Goal: Transaction & Acquisition: Purchase product/service

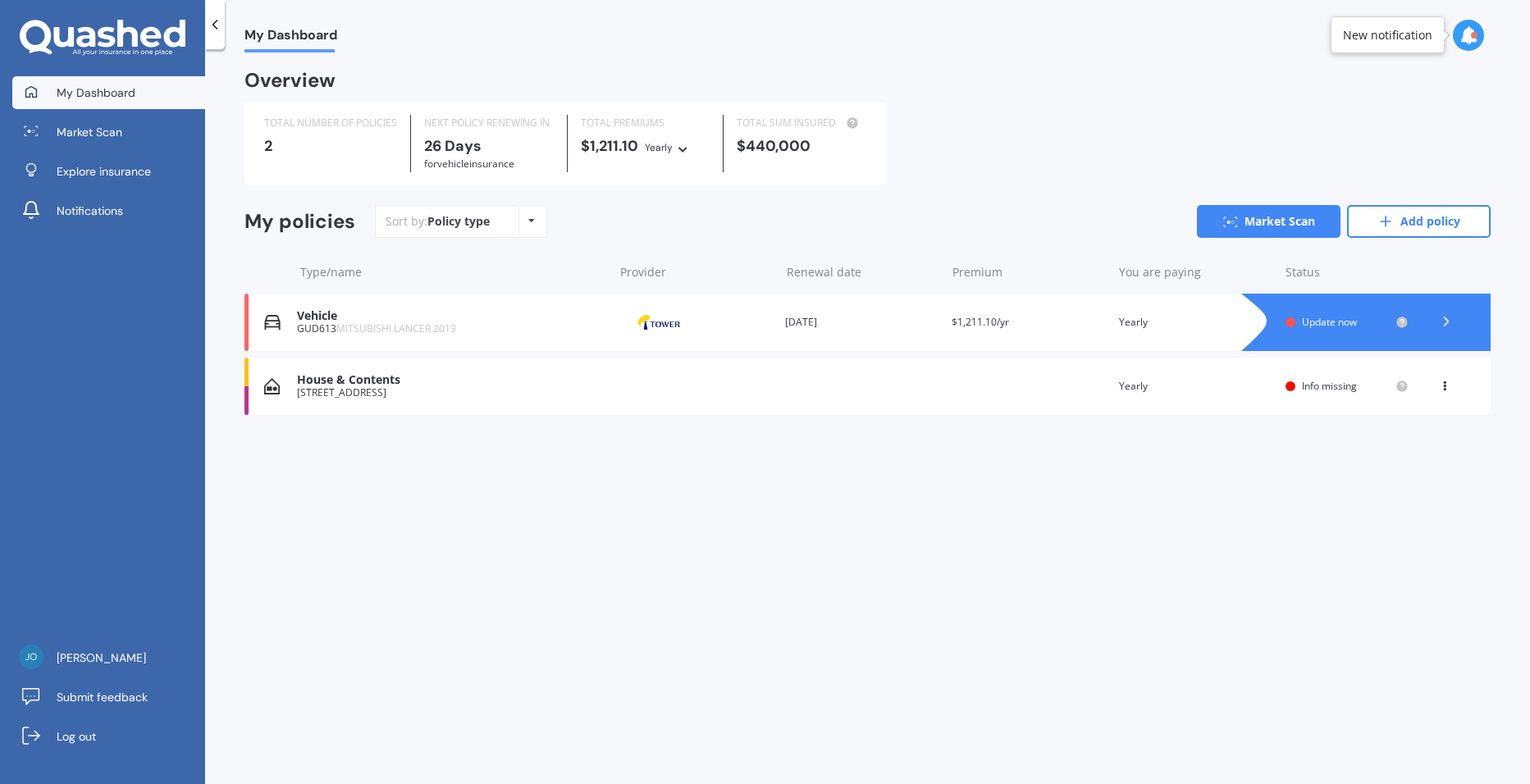
click at [454, 323] on div "Vehicle" at bounding box center [451, 316] width 308 height 14
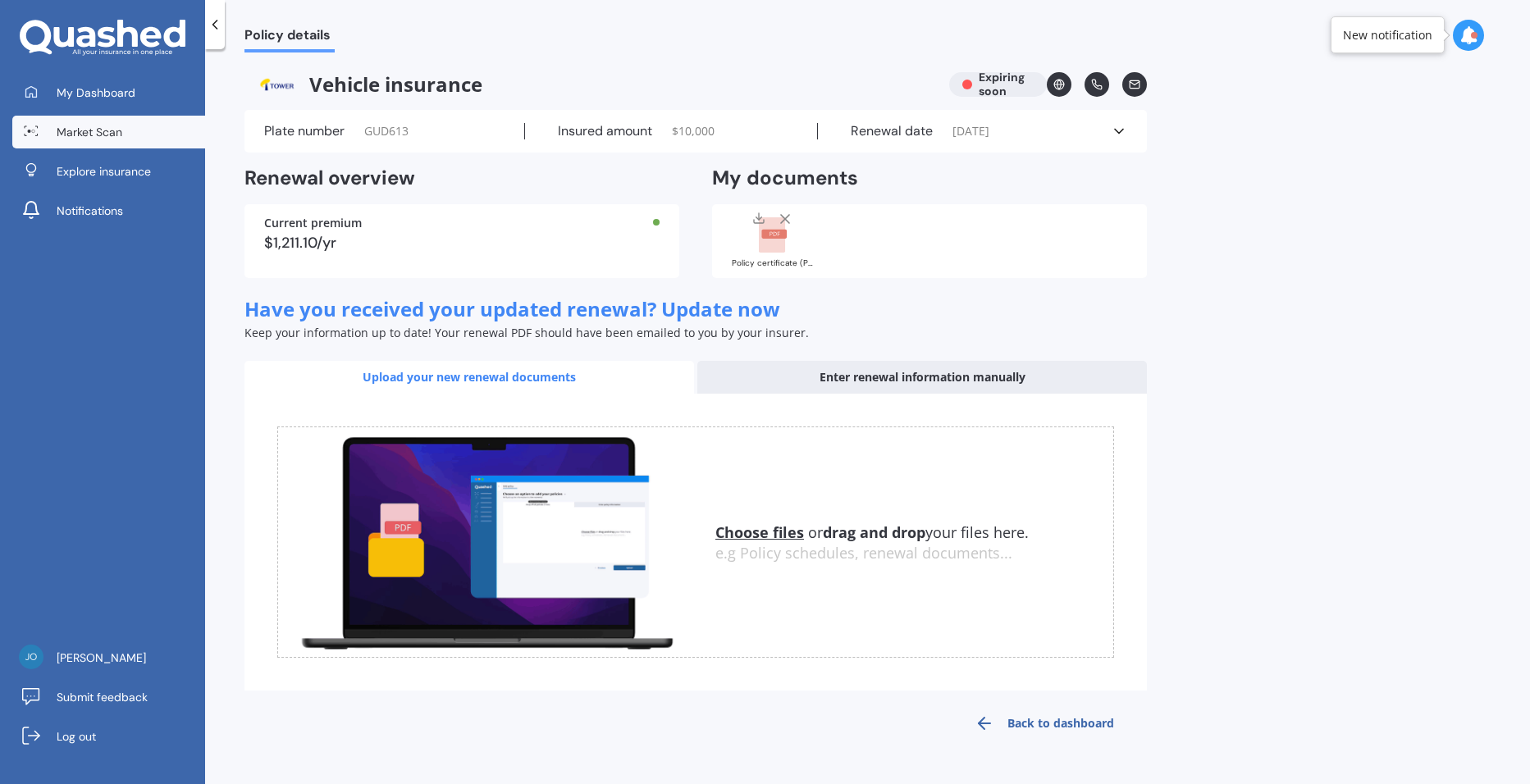
click at [123, 136] on link "Market Scan" at bounding box center [108, 132] width 193 height 33
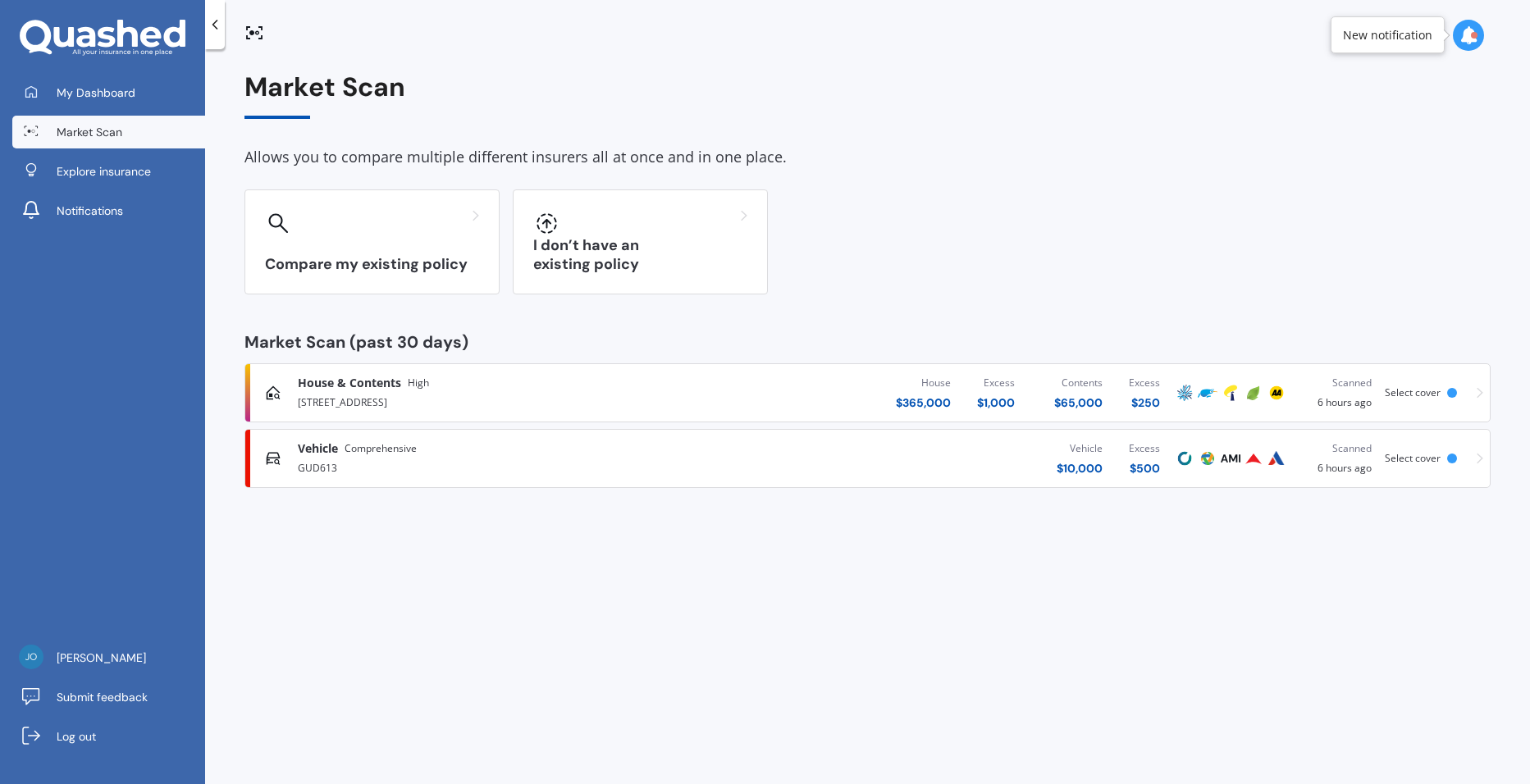
click at [1445, 456] on div "Select cover" at bounding box center [1416, 458] width 62 height 11
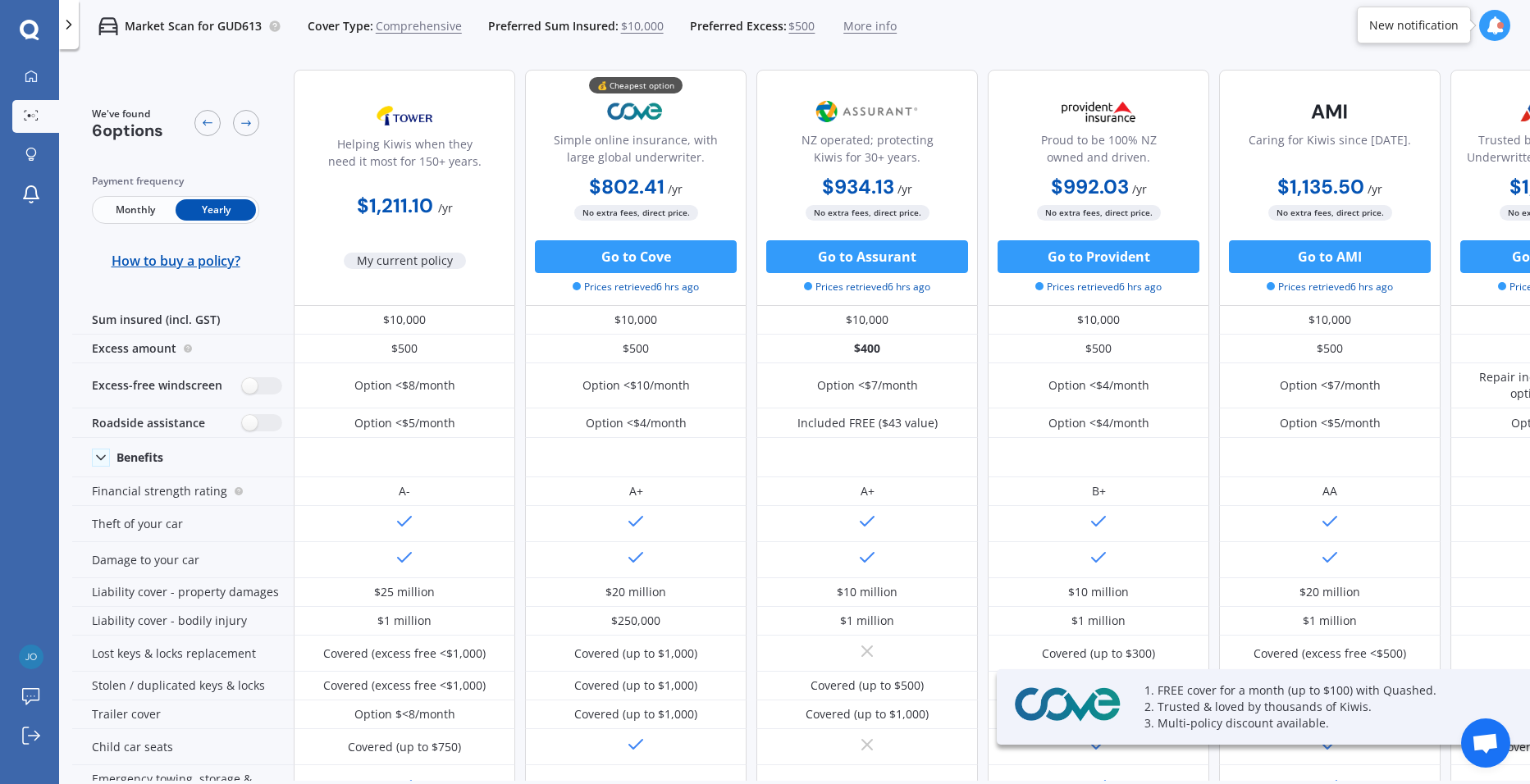
click at [790, 28] on span "$500" at bounding box center [802, 26] width 27 height 16
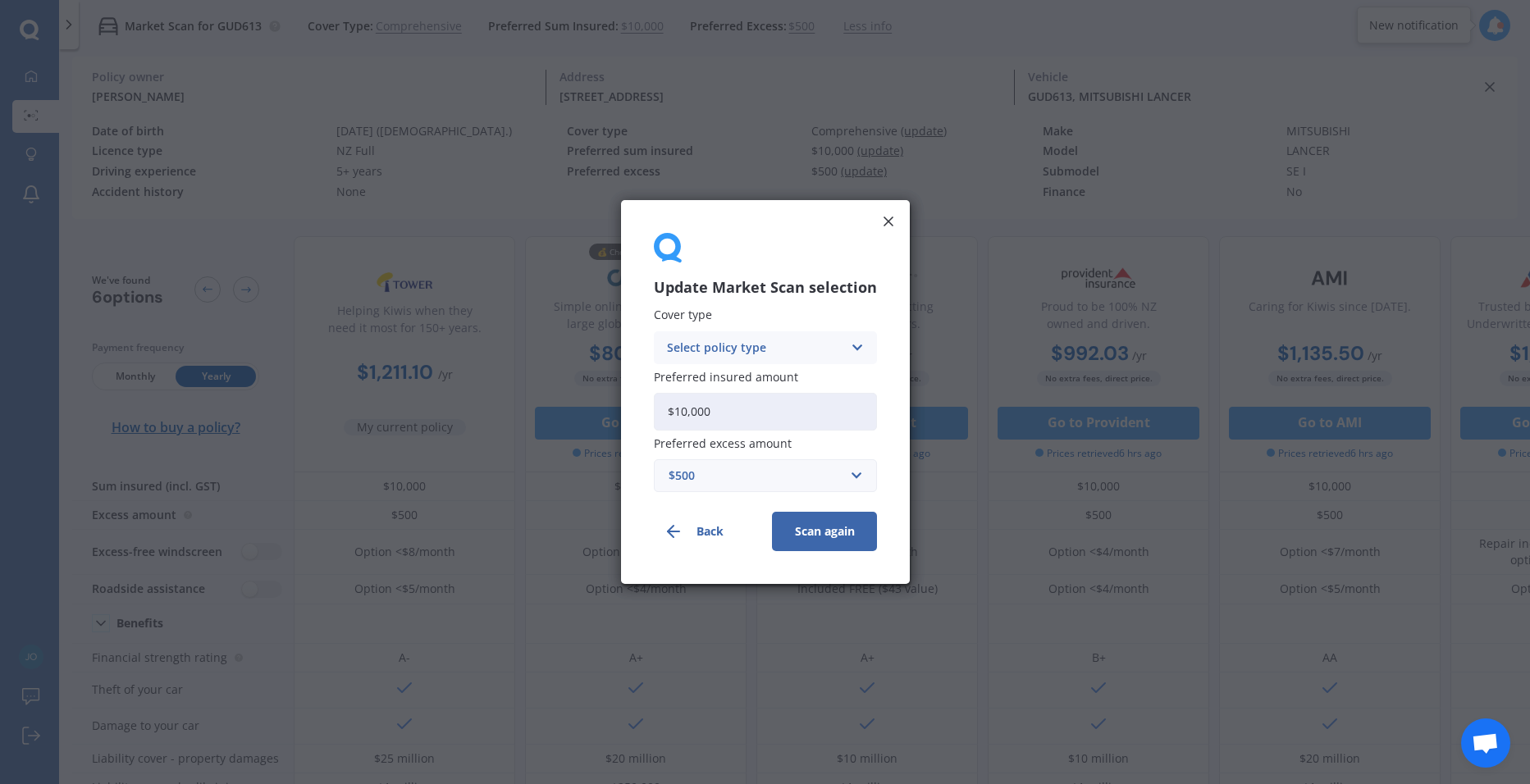
click at [785, 471] on div "$500" at bounding box center [755, 475] width 174 height 18
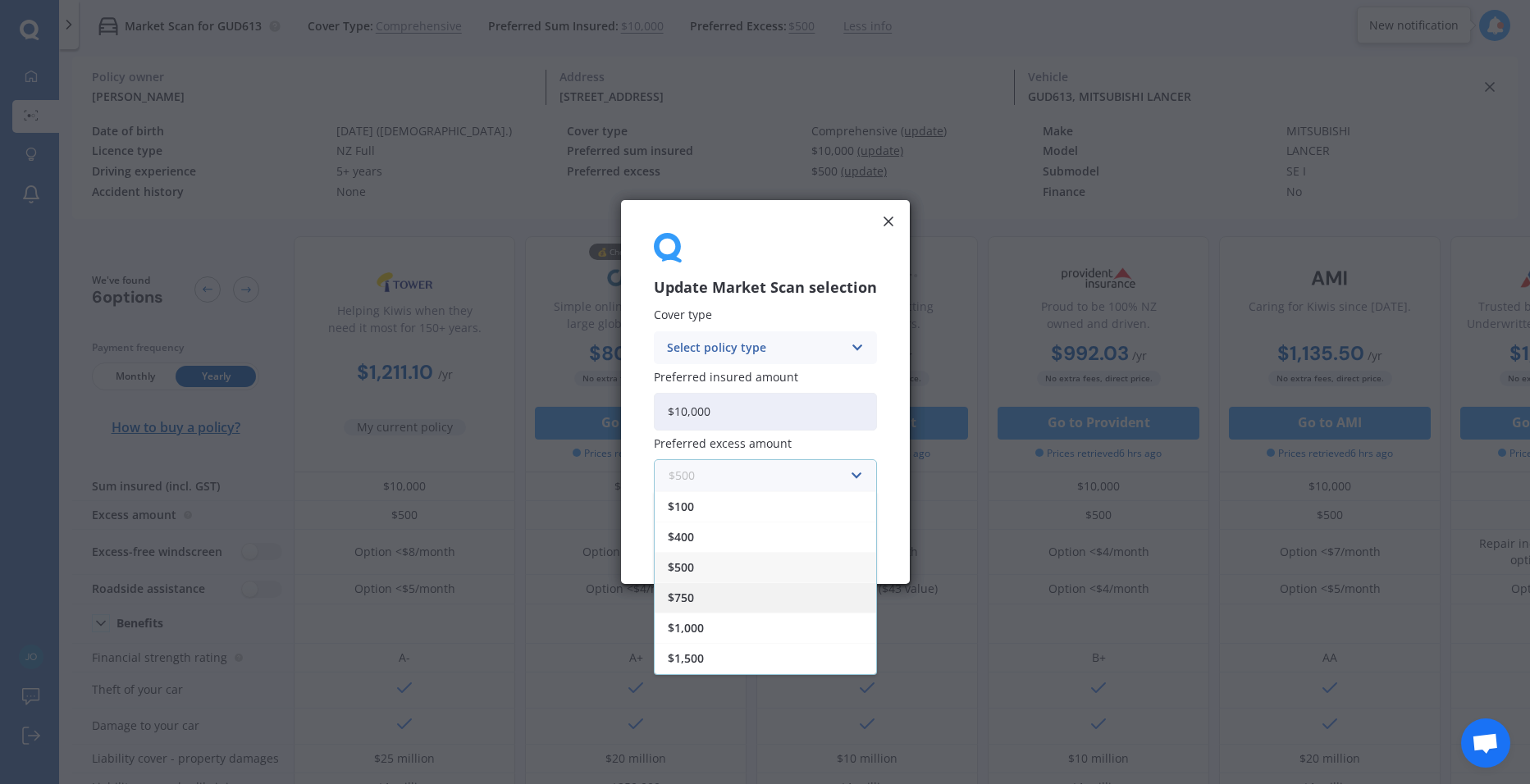
scroll to position [29, 0]
click at [724, 665] on div "$2,000" at bounding box center [765, 658] width 222 height 30
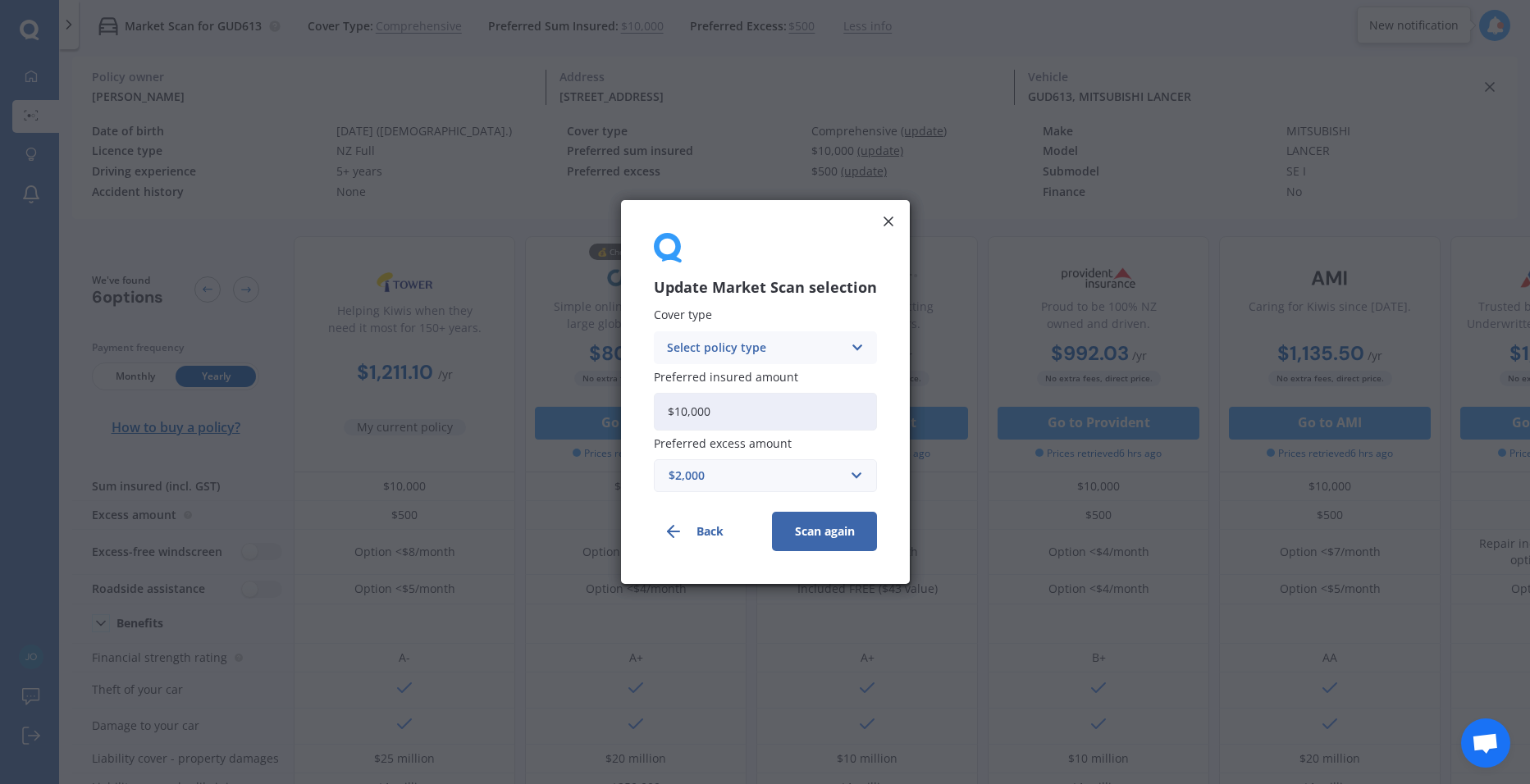
click at [820, 542] on button "Scan again" at bounding box center [825, 531] width 105 height 40
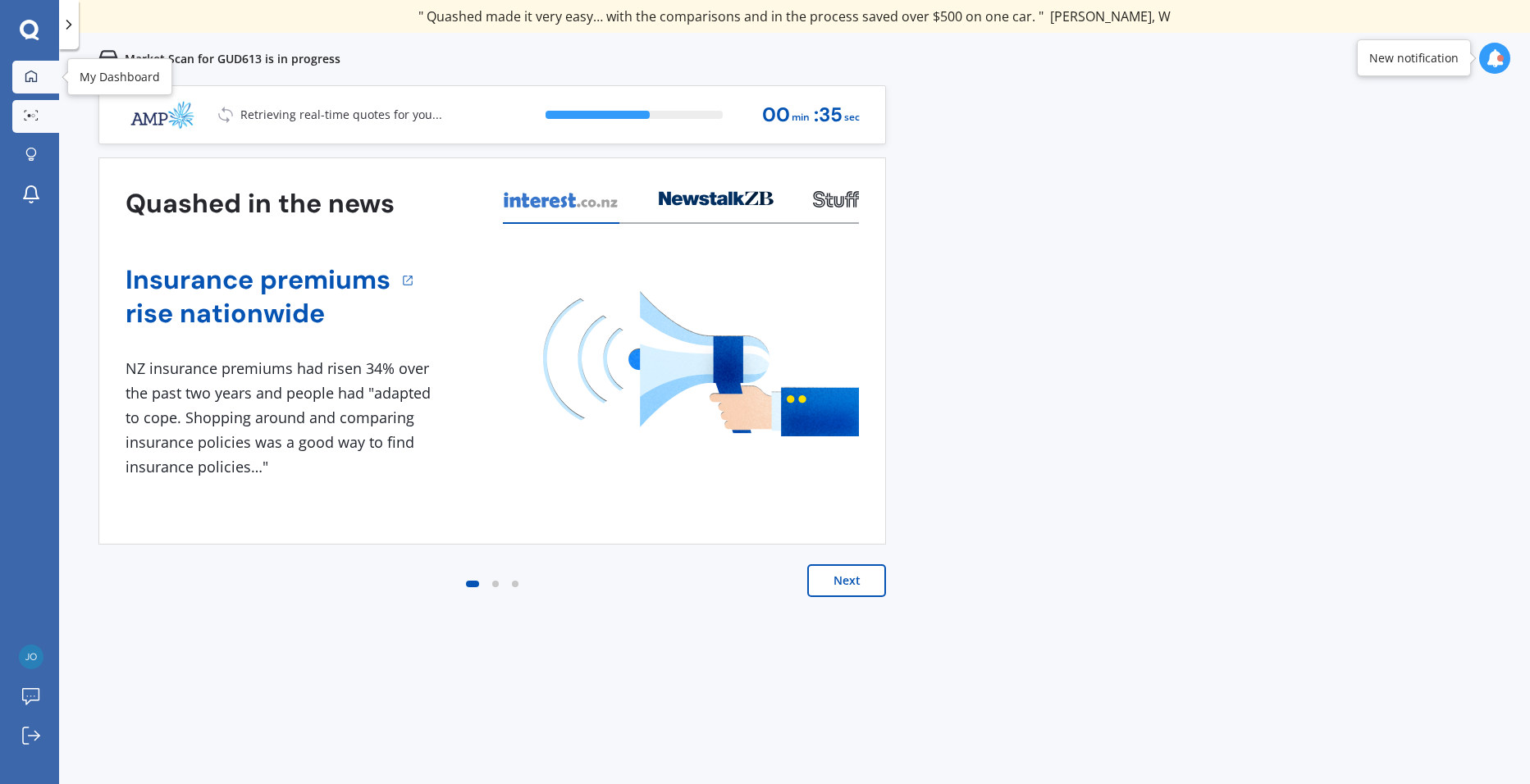
click at [34, 70] on icon at bounding box center [31, 76] width 13 height 13
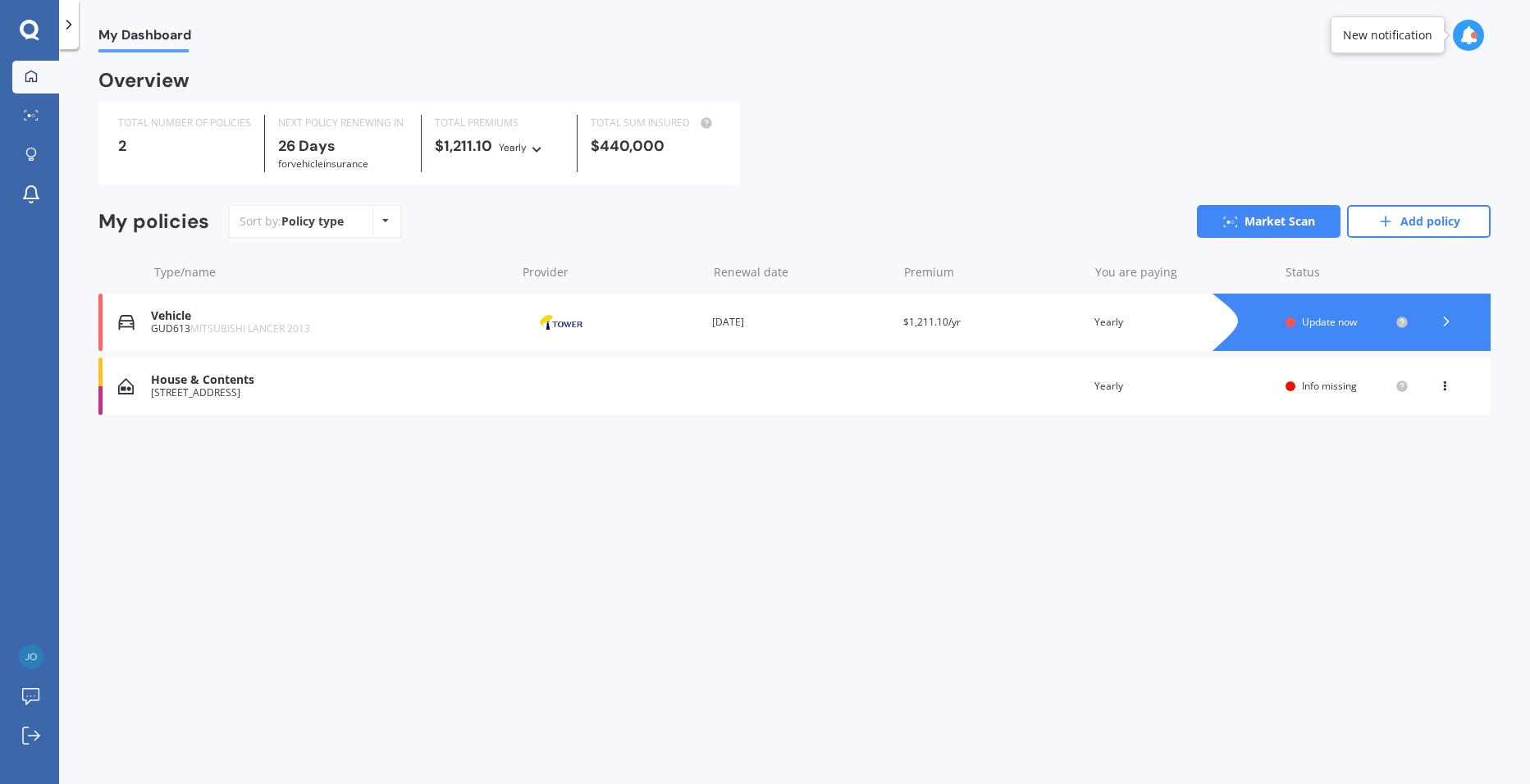
click at [917, 450] on div "Overview TOTAL NUMBER OF POLICIES 2 NEXT POLICY RENEWING [DATE] for Vehicle ins…" at bounding box center [794, 263] width 1392 height 383
click at [241, 384] on div "House & Contents" at bounding box center [329, 380] width 356 height 14
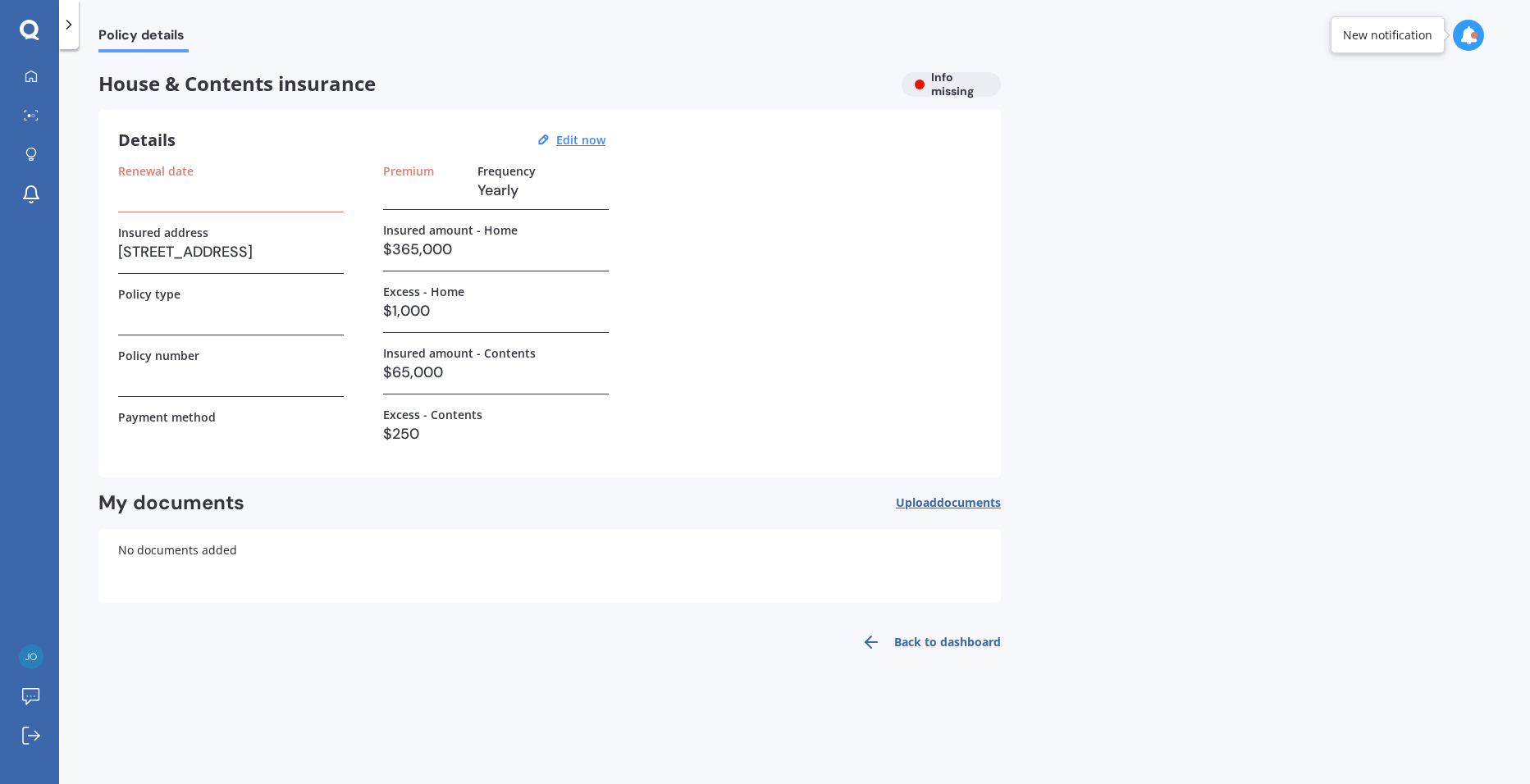
click at [293, 194] on h3 at bounding box center [230, 190] width 225 height 25
click at [212, 188] on h3 at bounding box center [230, 190] width 225 height 25
click at [190, 195] on h3 at bounding box center [230, 190] width 225 height 25
click at [187, 297] on div "Policy type" at bounding box center [230, 294] width 225 height 14
click at [420, 323] on div "Excess - Home $1,000" at bounding box center [495, 309] width 225 height 48
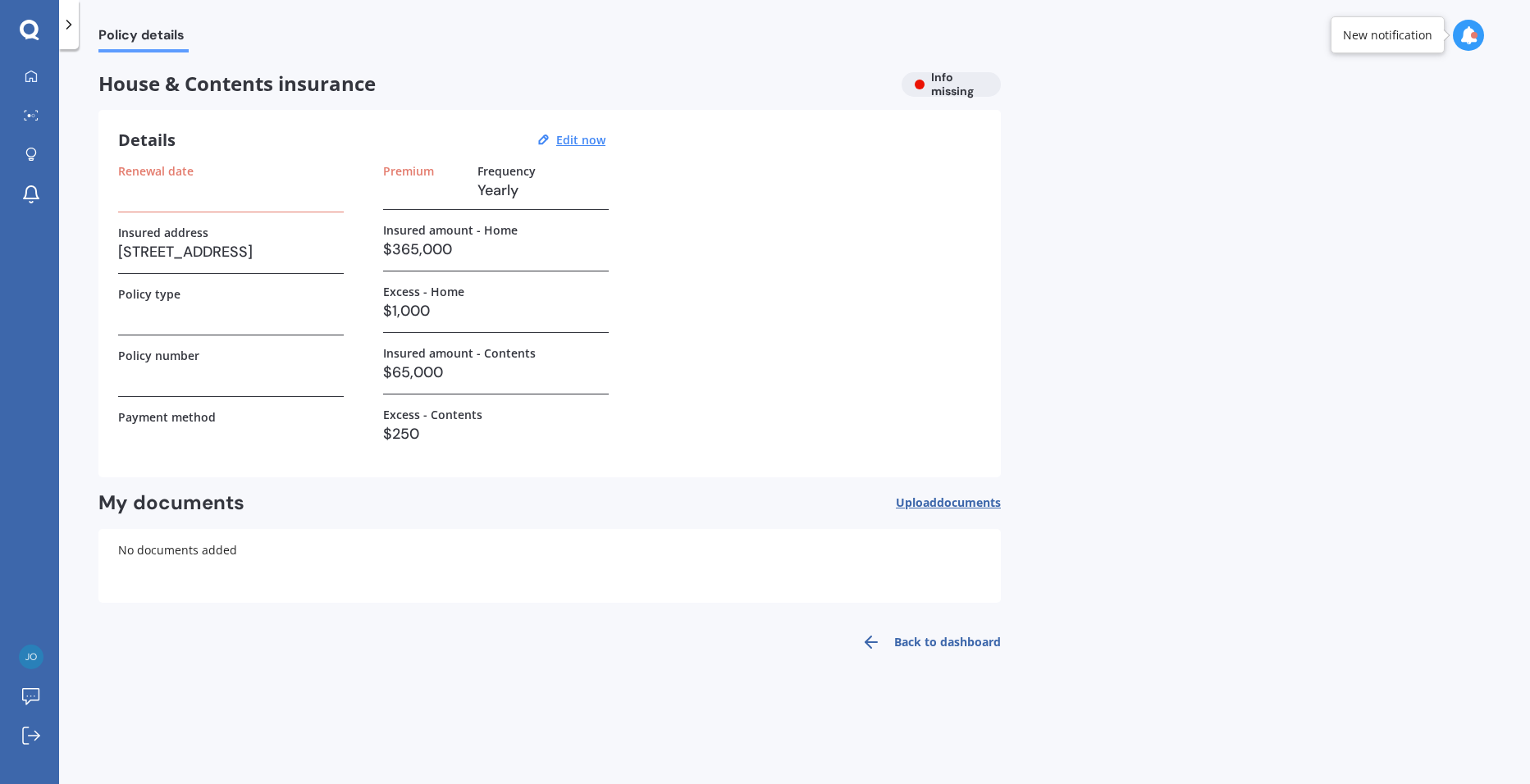
click at [427, 368] on h3 "$65,000" at bounding box center [495, 372] width 225 height 25
click at [287, 389] on div "Policy number" at bounding box center [230, 372] width 225 height 48
click at [35, 77] on icon at bounding box center [31, 76] width 13 height 13
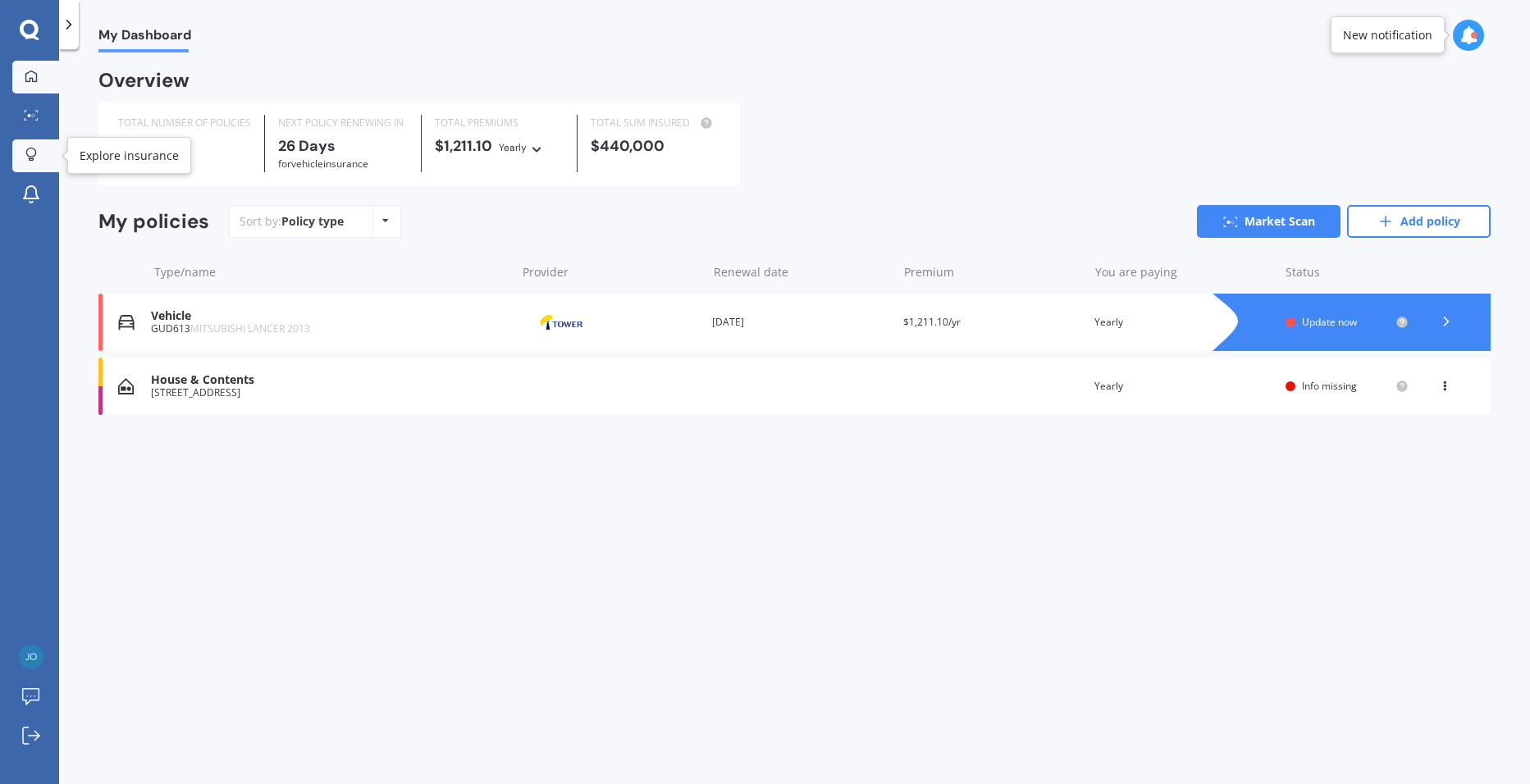
click at [25, 139] on link "Explore insurance" at bounding box center [35, 156] width 46 height 33
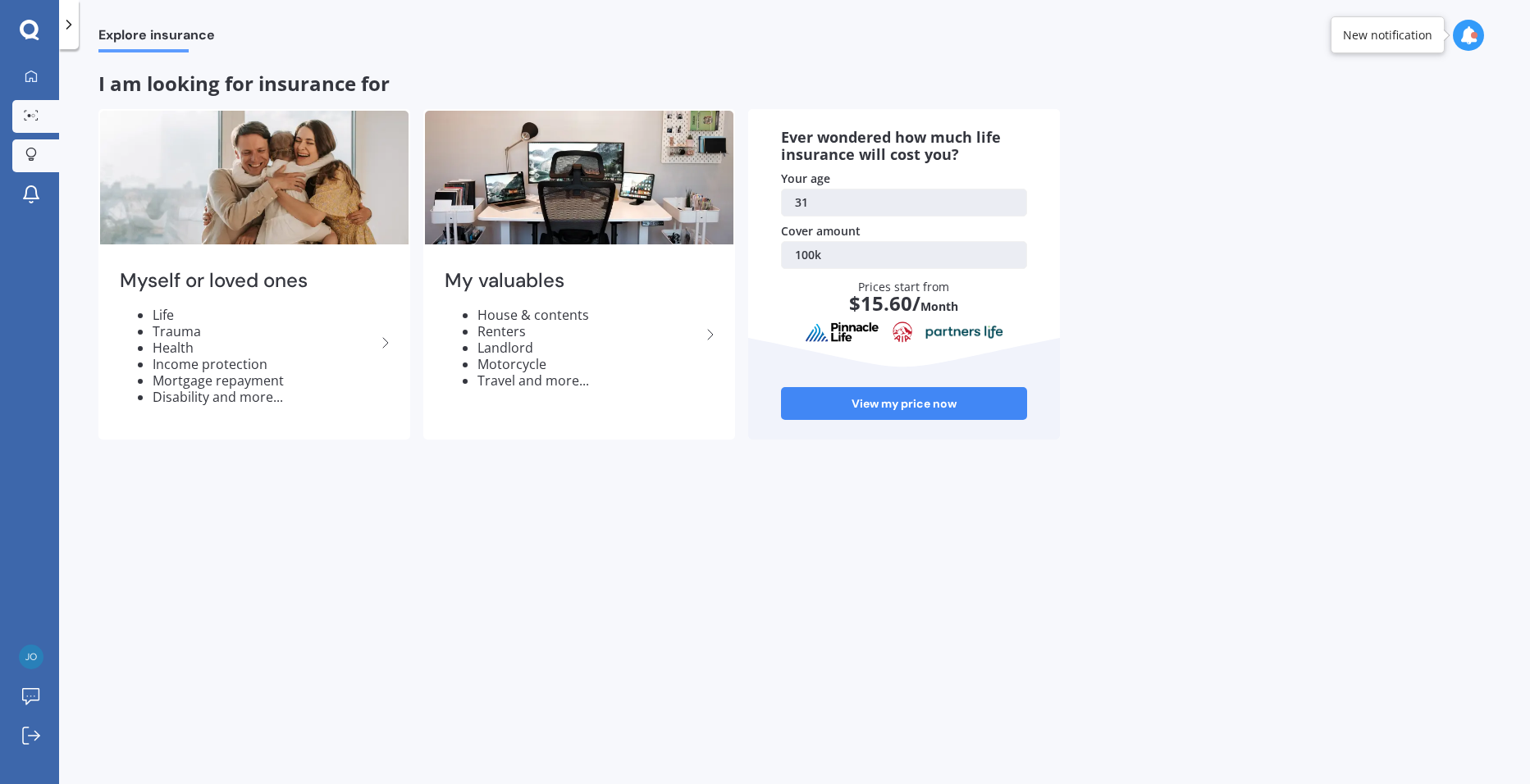
click at [29, 115] on circle at bounding box center [29, 116] width 3 height 3
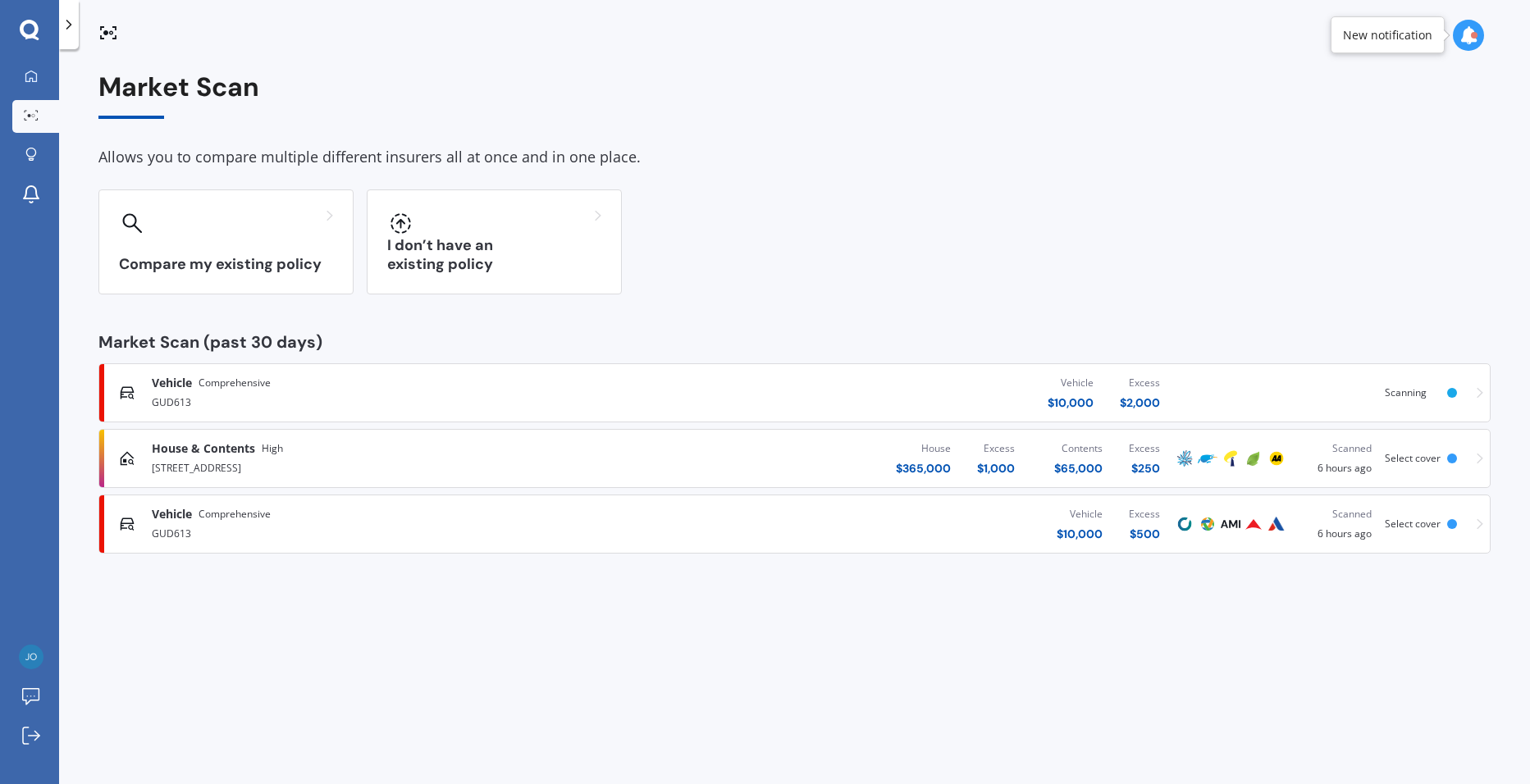
click at [273, 424] on div "Vehicle Comprehensive GUD613 Vehicle $ 10,000 Excess $ 2,000 Scanning House & C…" at bounding box center [794, 458] width 1392 height 190
click at [249, 464] on div "[STREET_ADDRESS]" at bounding box center [398, 466] width 495 height 20
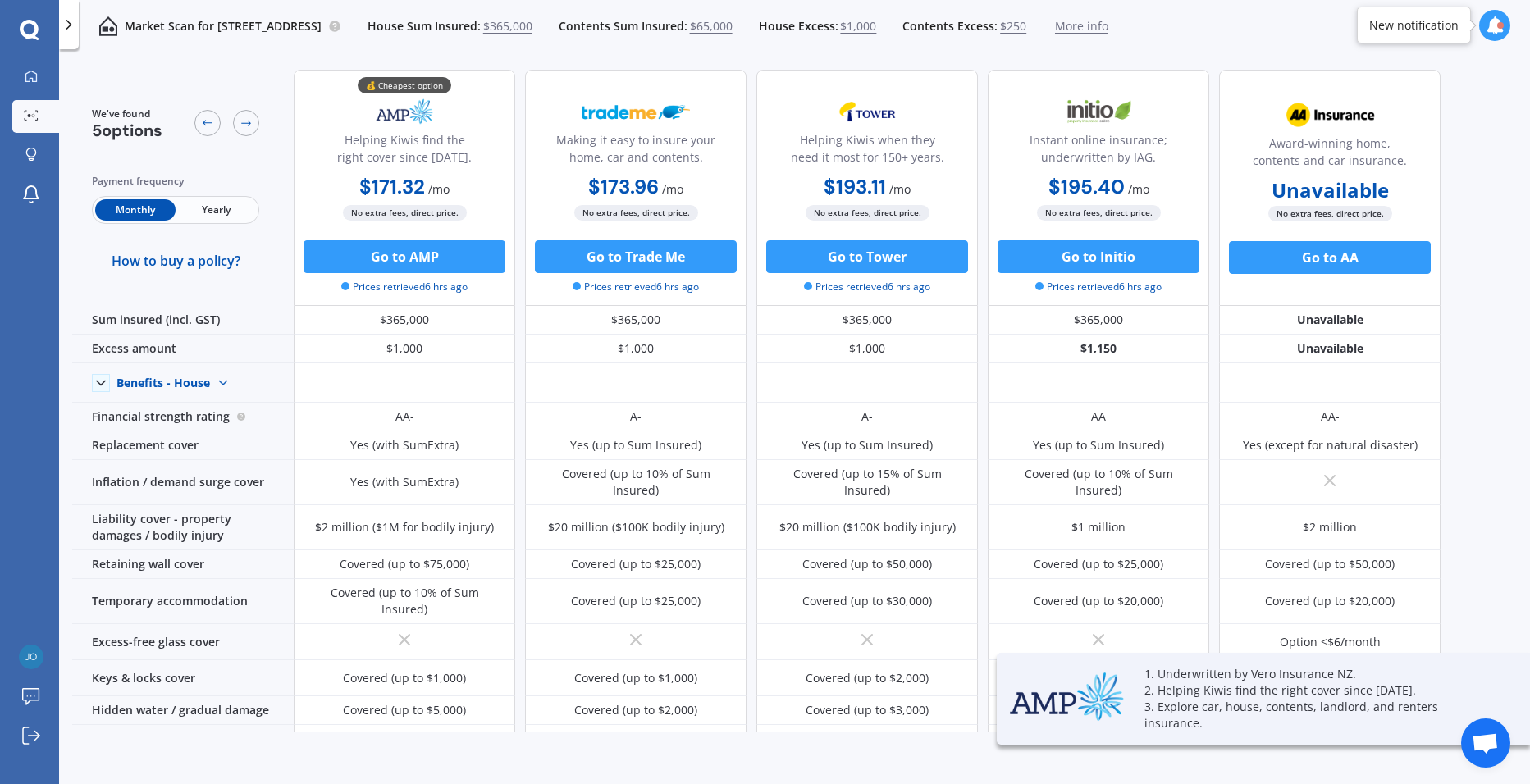
click at [1026, 29] on span "$250" at bounding box center [1013, 26] width 27 height 16
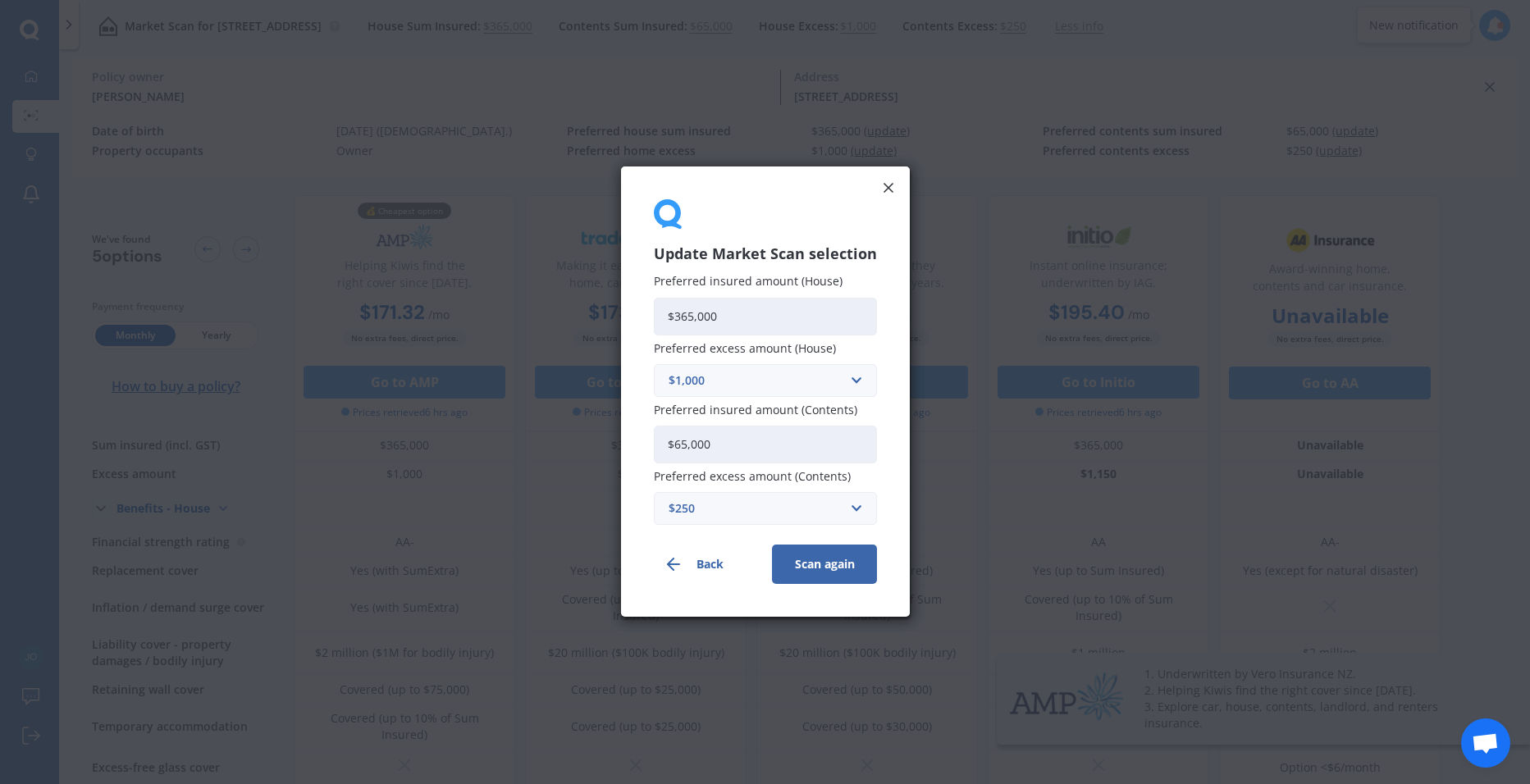
click at [827, 383] on div "$1,000" at bounding box center [755, 380] width 174 height 18
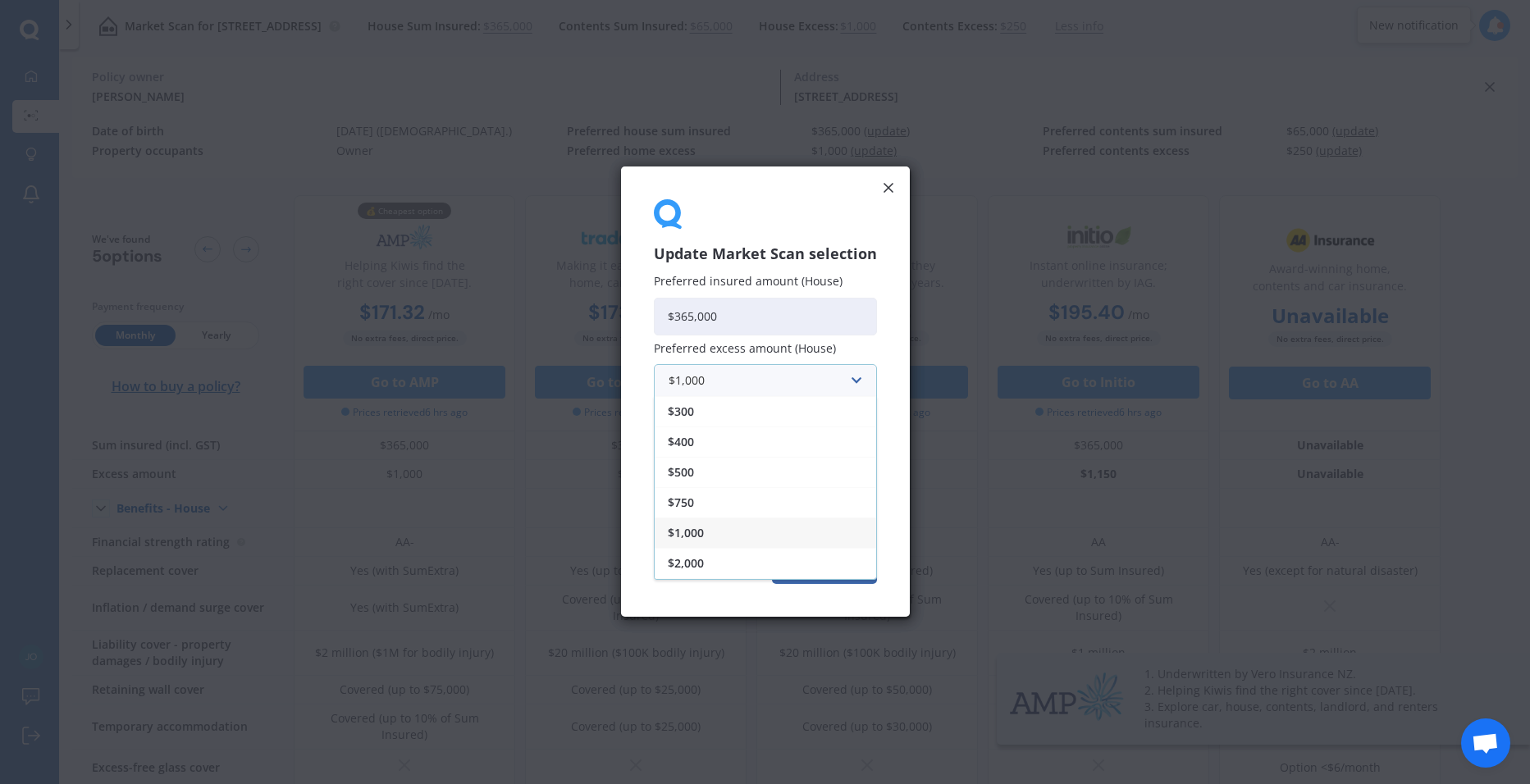
click at [701, 542] on div "$1,000" at bounding box center [765, 532] width 222 height 30
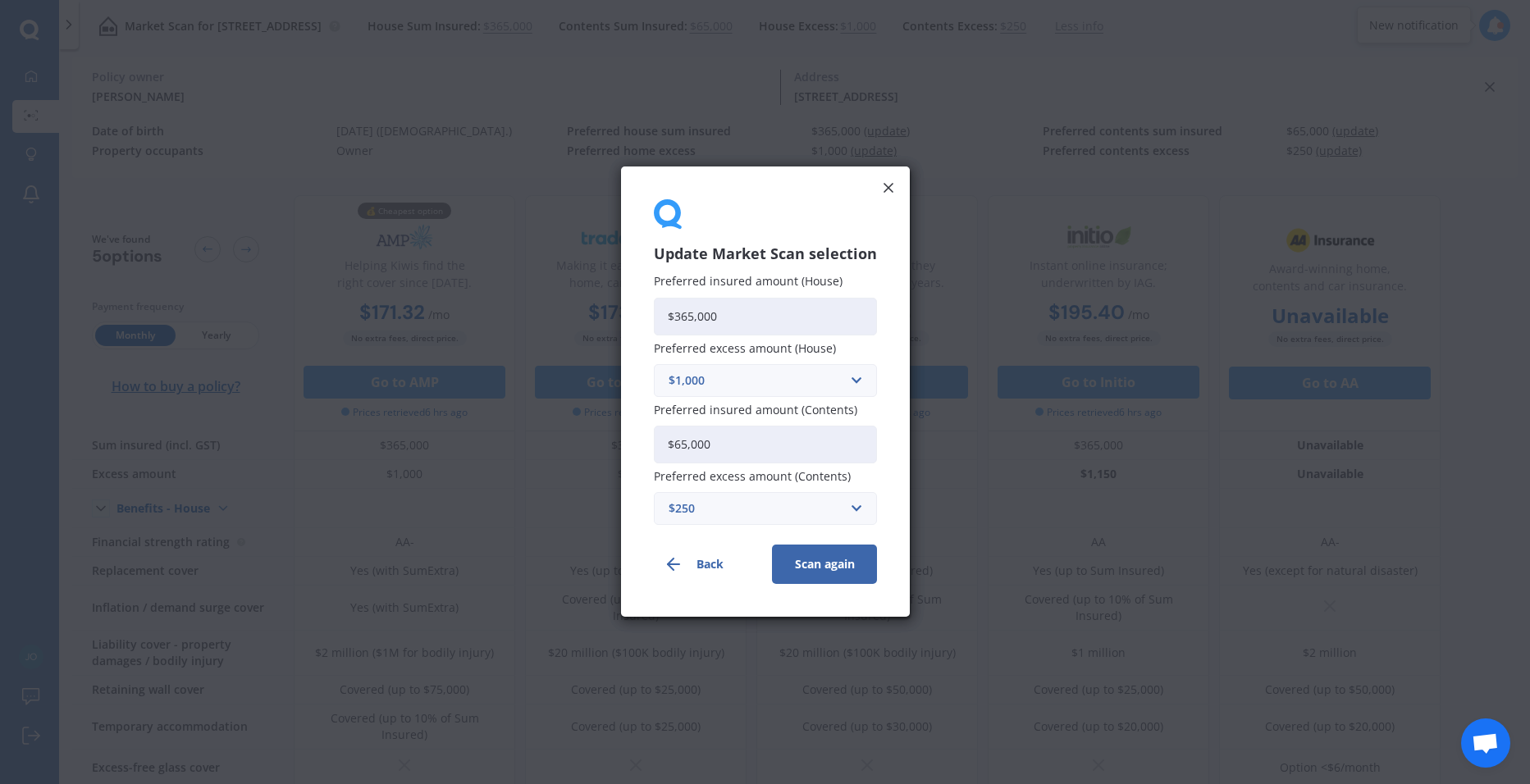
click at [741, 500] on div "$250" at bounding box center [755, 509] width 174 height 18
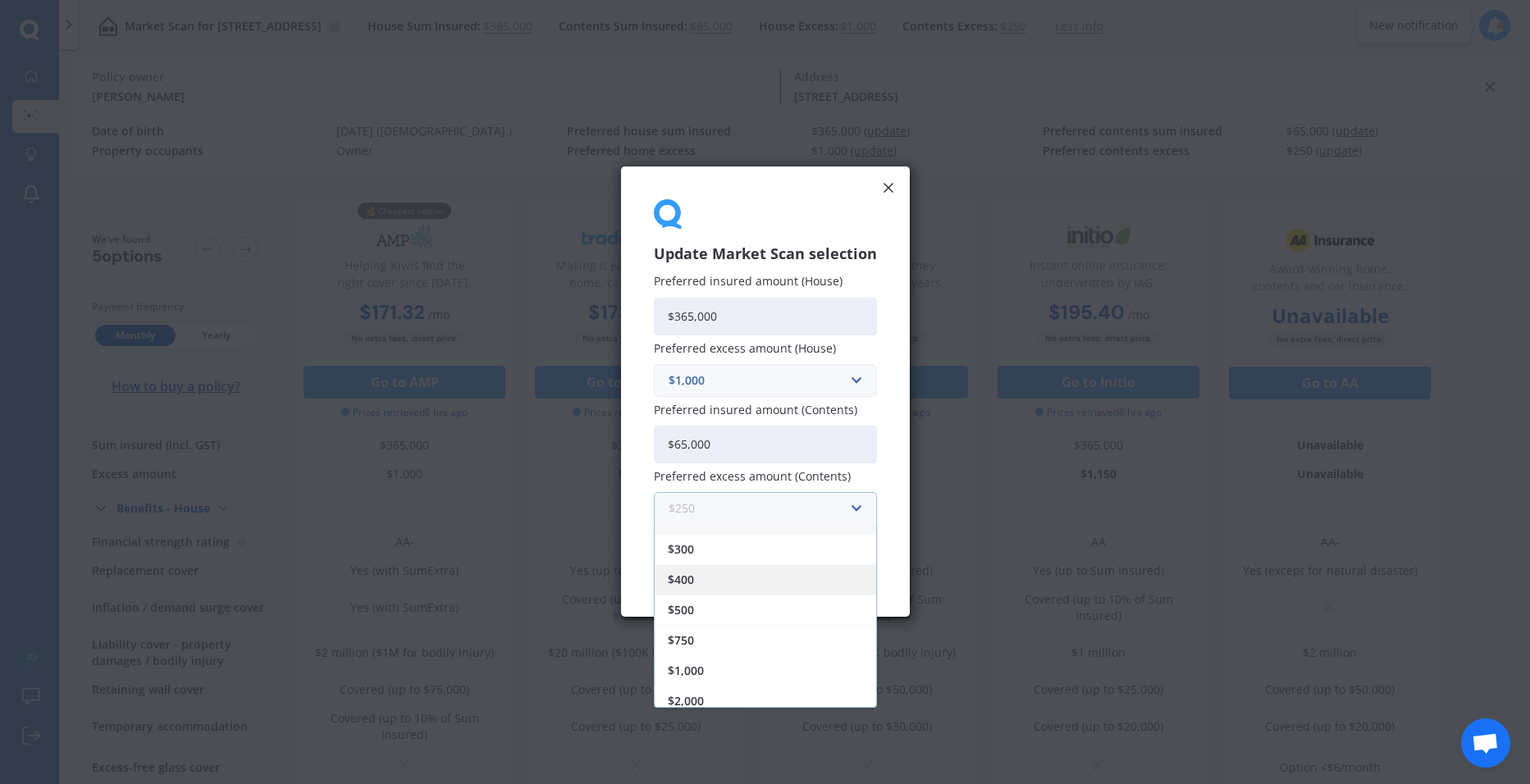
scroll to position [29, 0]
click at [735, 655] on div "$1,000" at bounding box center [765, 662] width 222 height 30
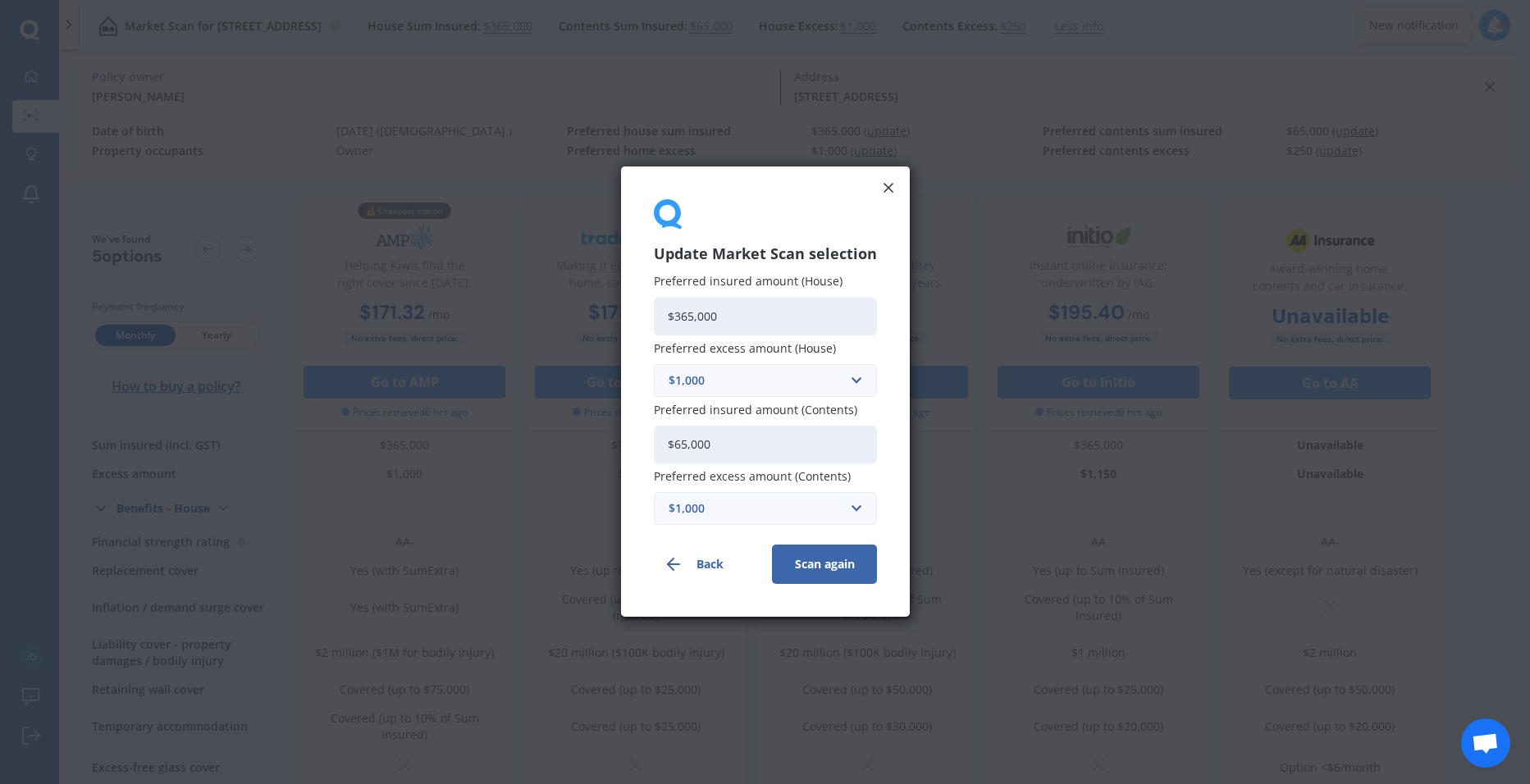
click at [812, 563] on button "Scan again" at bounding box center [825, 565] width 105 height 40
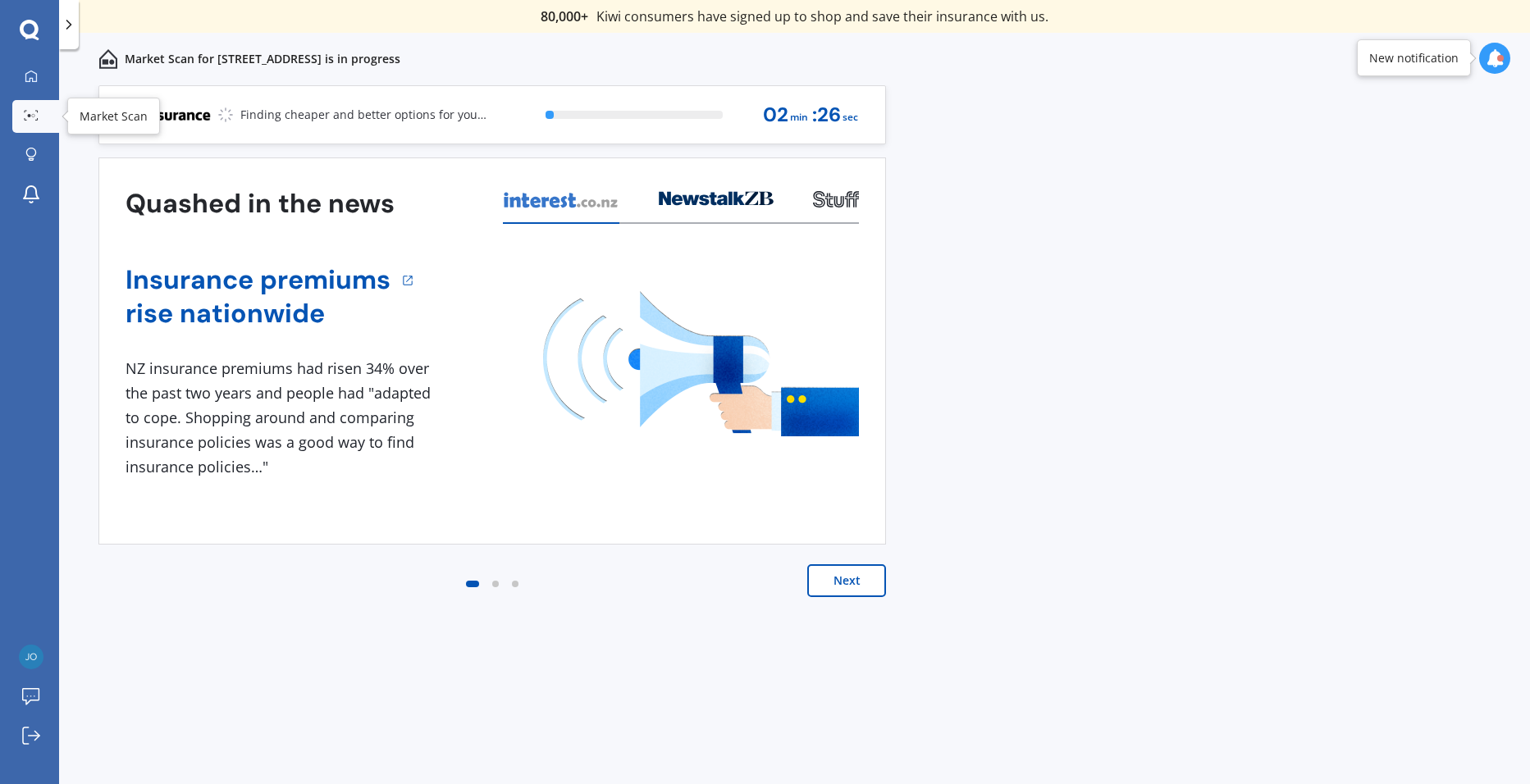
click at [27, 123] on link "Market Scan" at bounding box center [35, 116] width 46 height 33
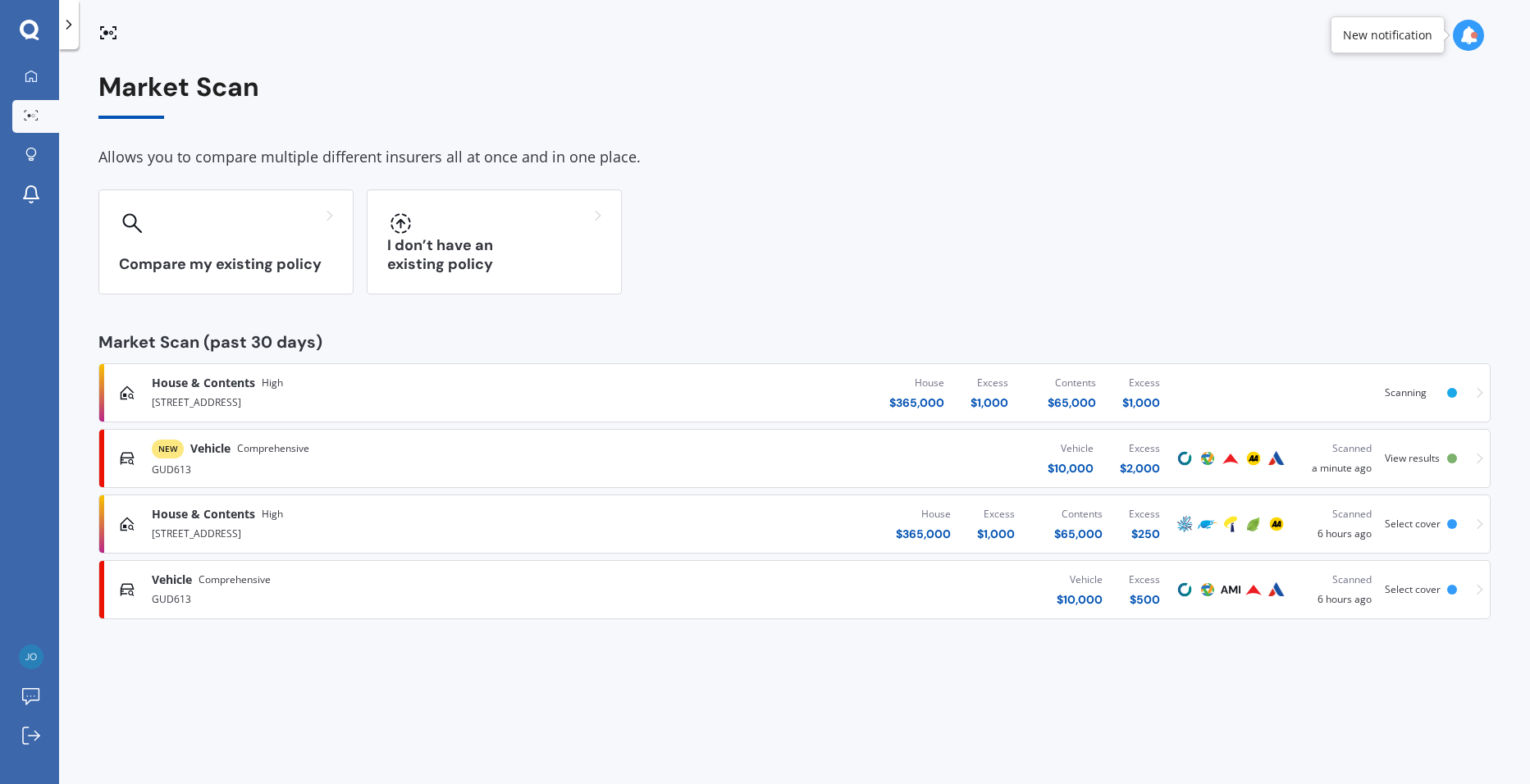
click at [319, 584] on div "Vehicle Comprehensive" at bounding box center [398, 579] width 495 height 16
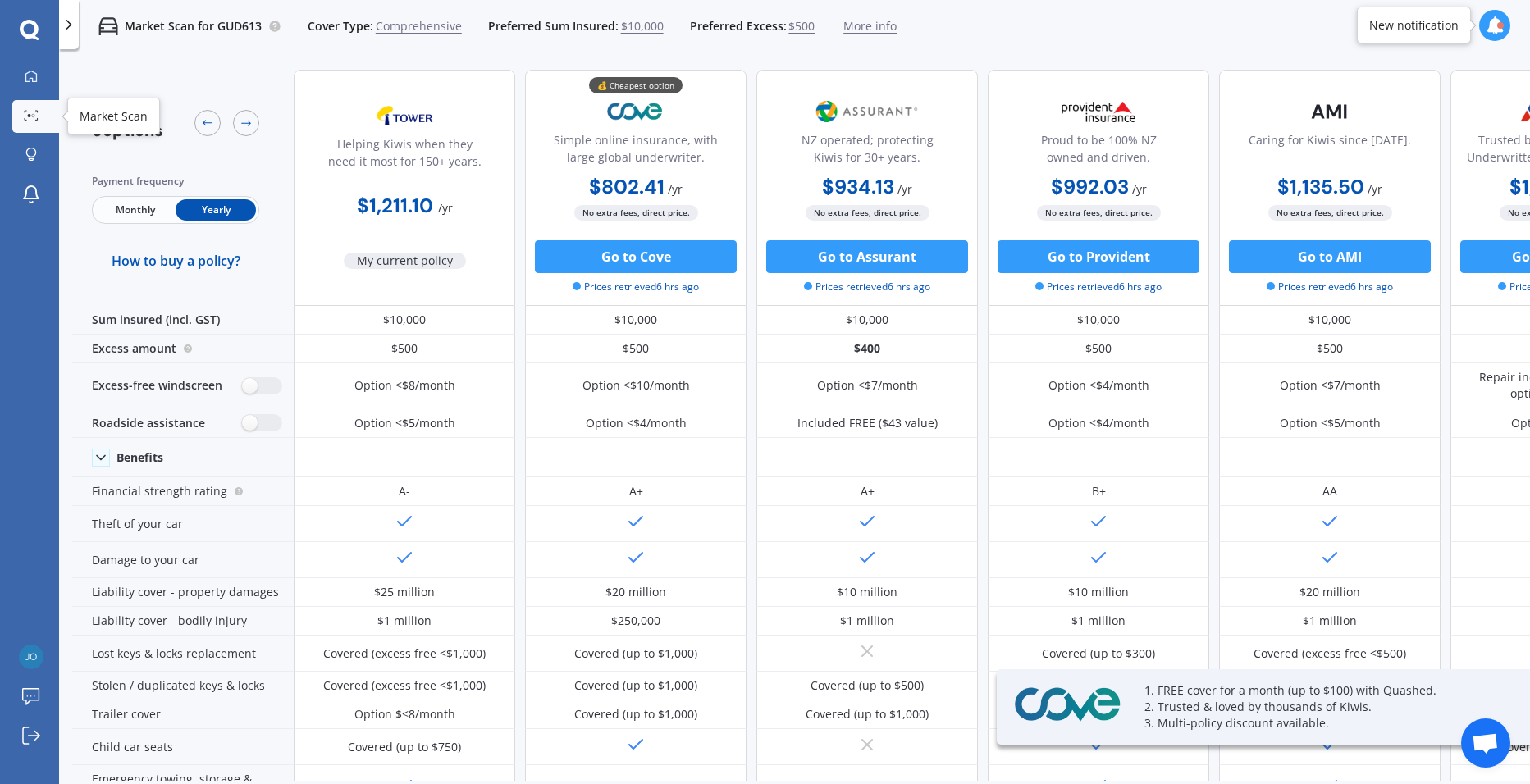
click at [38, 120] on icon at bounding box center [31, 115] width 15 height 10
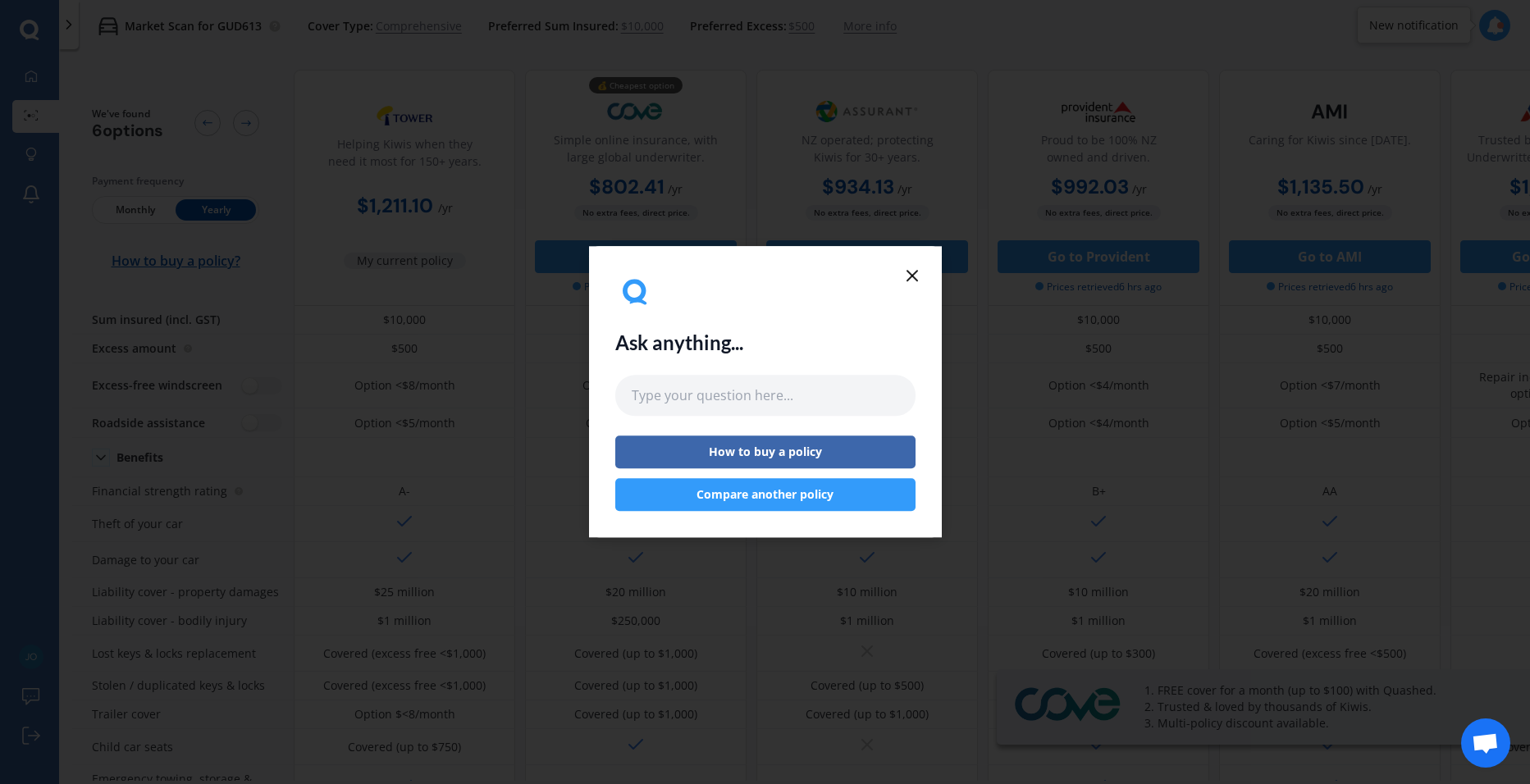
click at [918, 270] on icon at bounding box center [912, 275] width 20 height 20
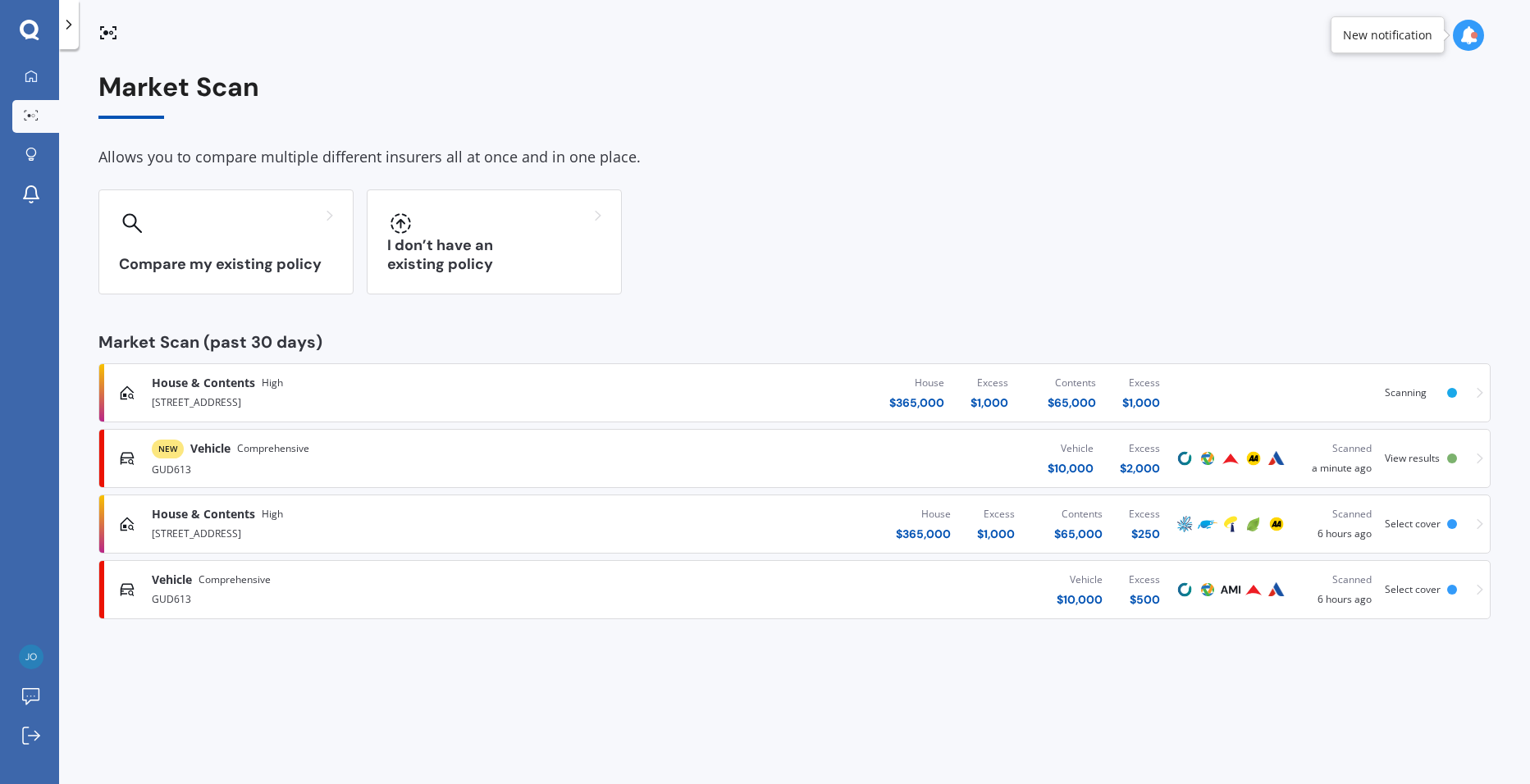
click at [334, 527] on div "[STREET_ADDRESS]" at bounding box center [398, 532] width 495 height 20
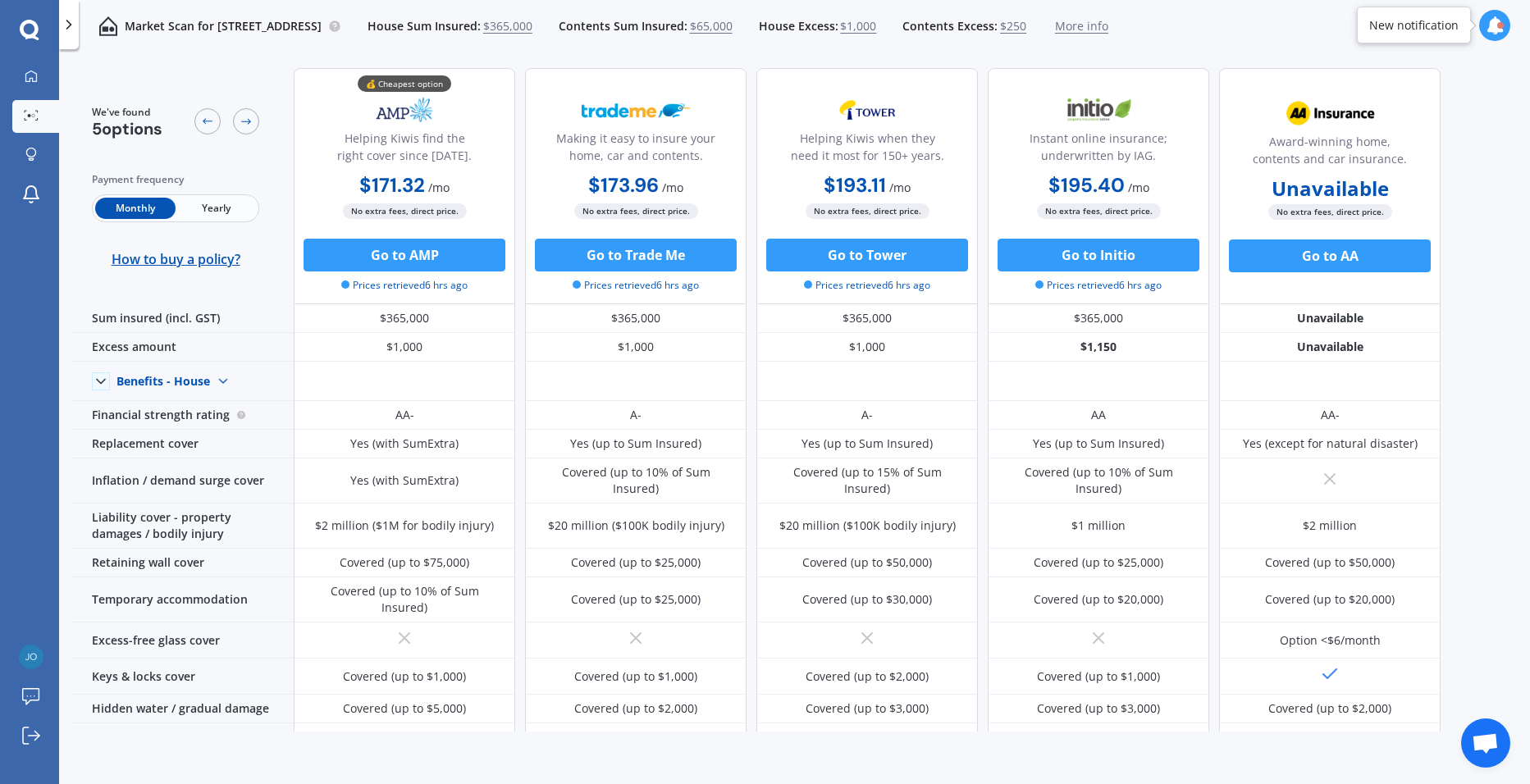
scroll to position [3, 0]
click at [44, 120] on link "Market Scan" at bounding box center [35, 116] width 46 height 33
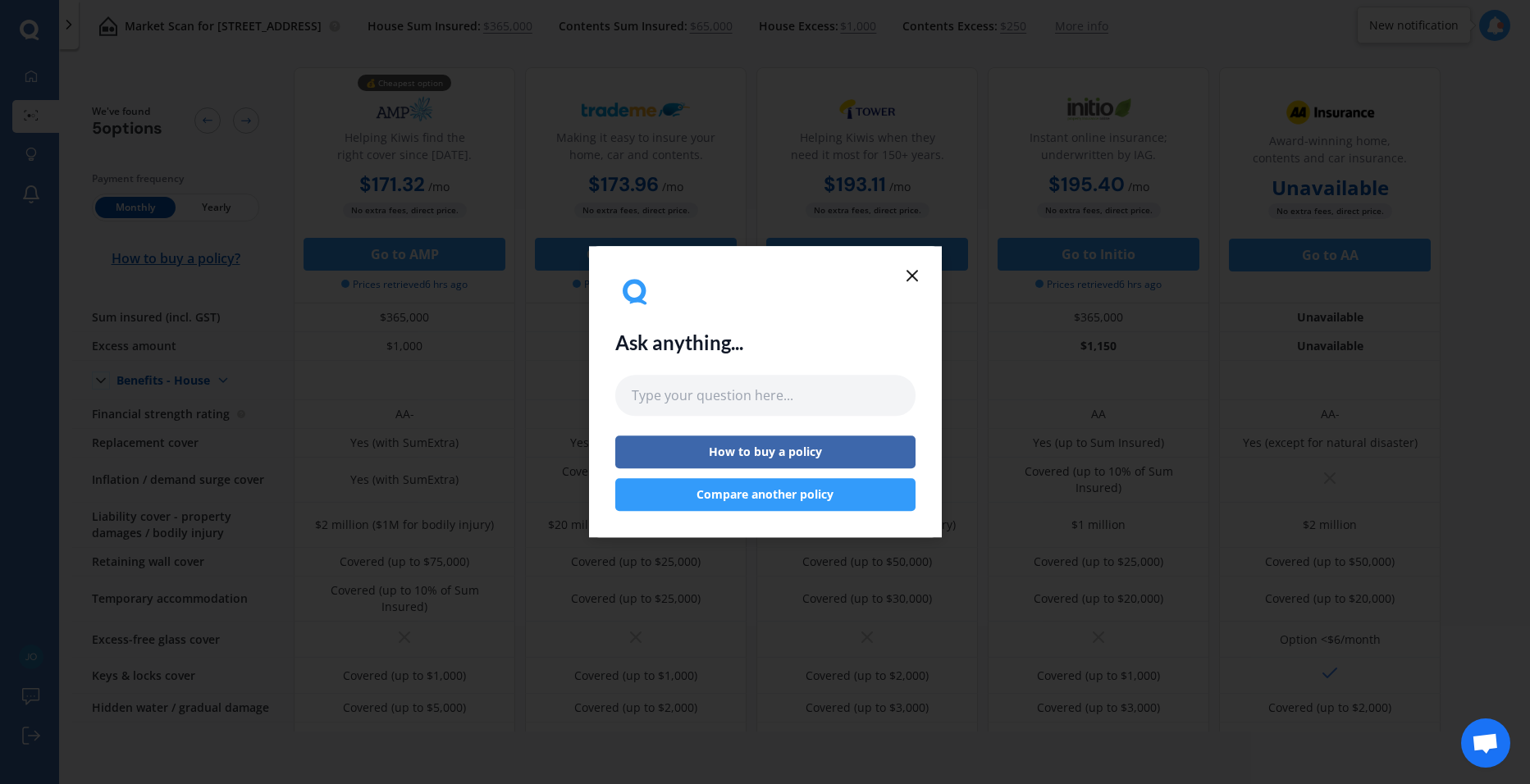
click at [913, 270] on icon at bounding box center [912, 275] width 20 height 20
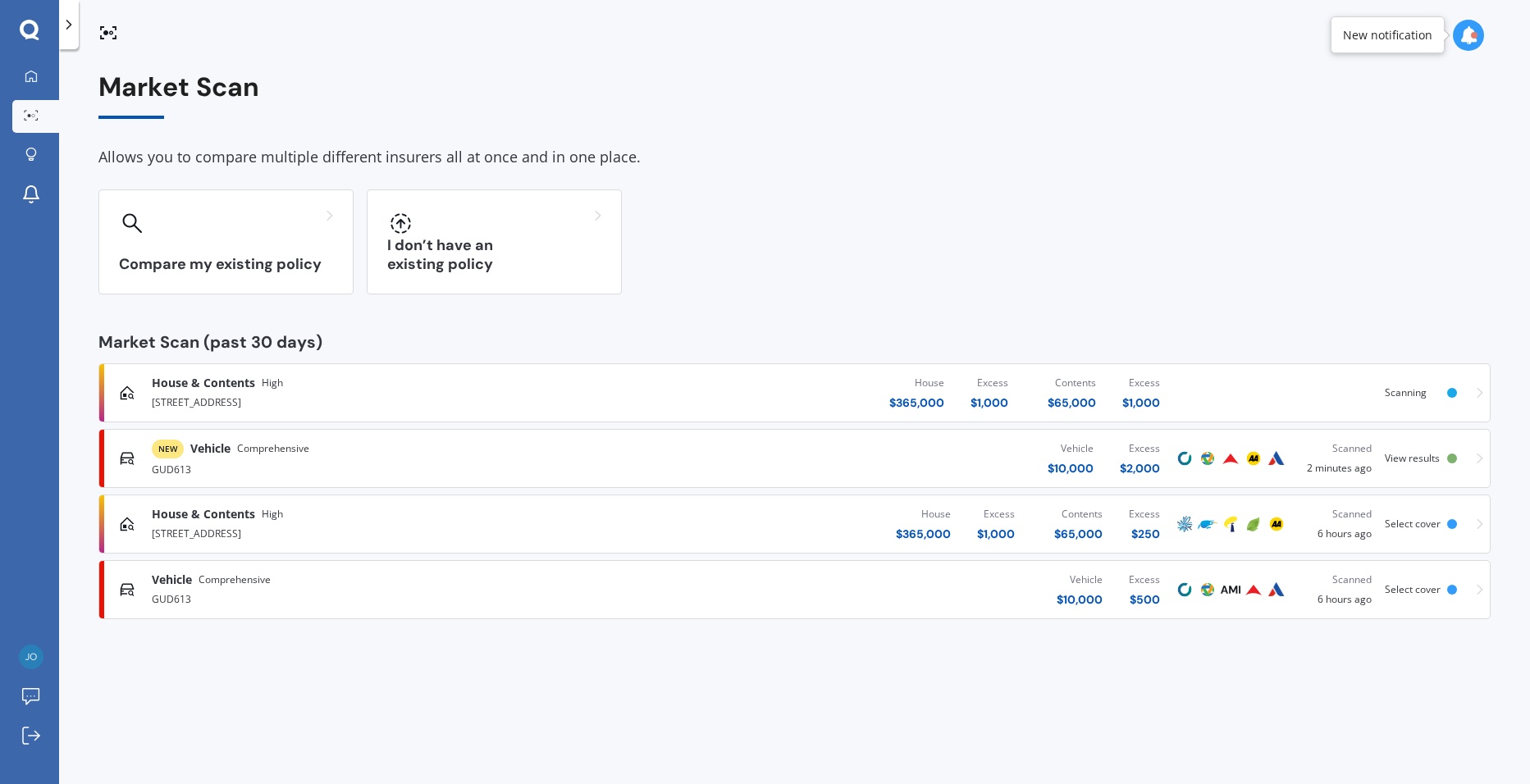
click at [658, 440] on div "Vehicle $ 10,000 Excess $ 2,000" at bounding box center [910, 458] width 527 height 49
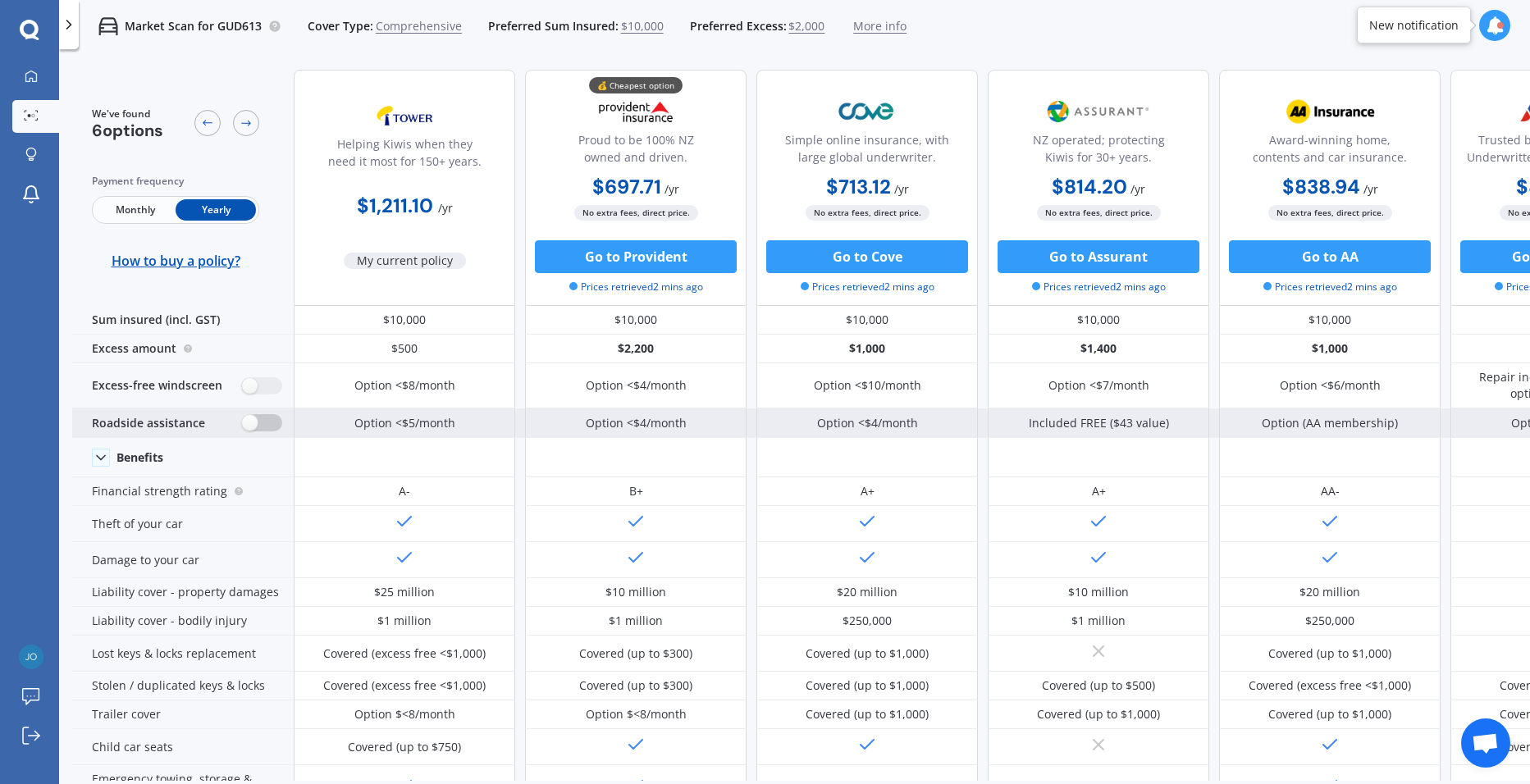
click at [249, 428] on label at bounding box center [261, 423] width 40 height 17
radio input "true"
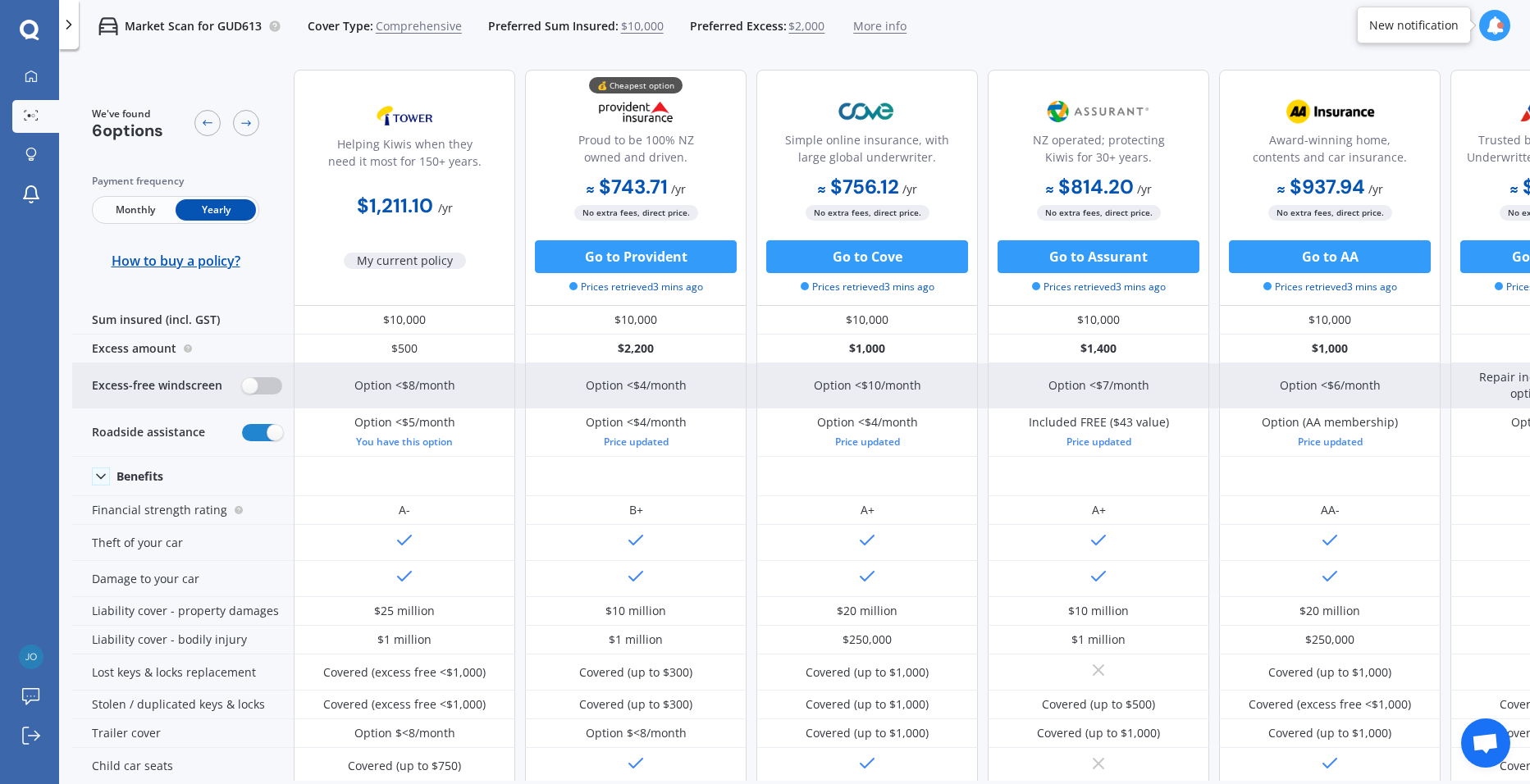
click at [251, 394] on label at bounding box center [261, 386] width 40 height 17
radio input "true"
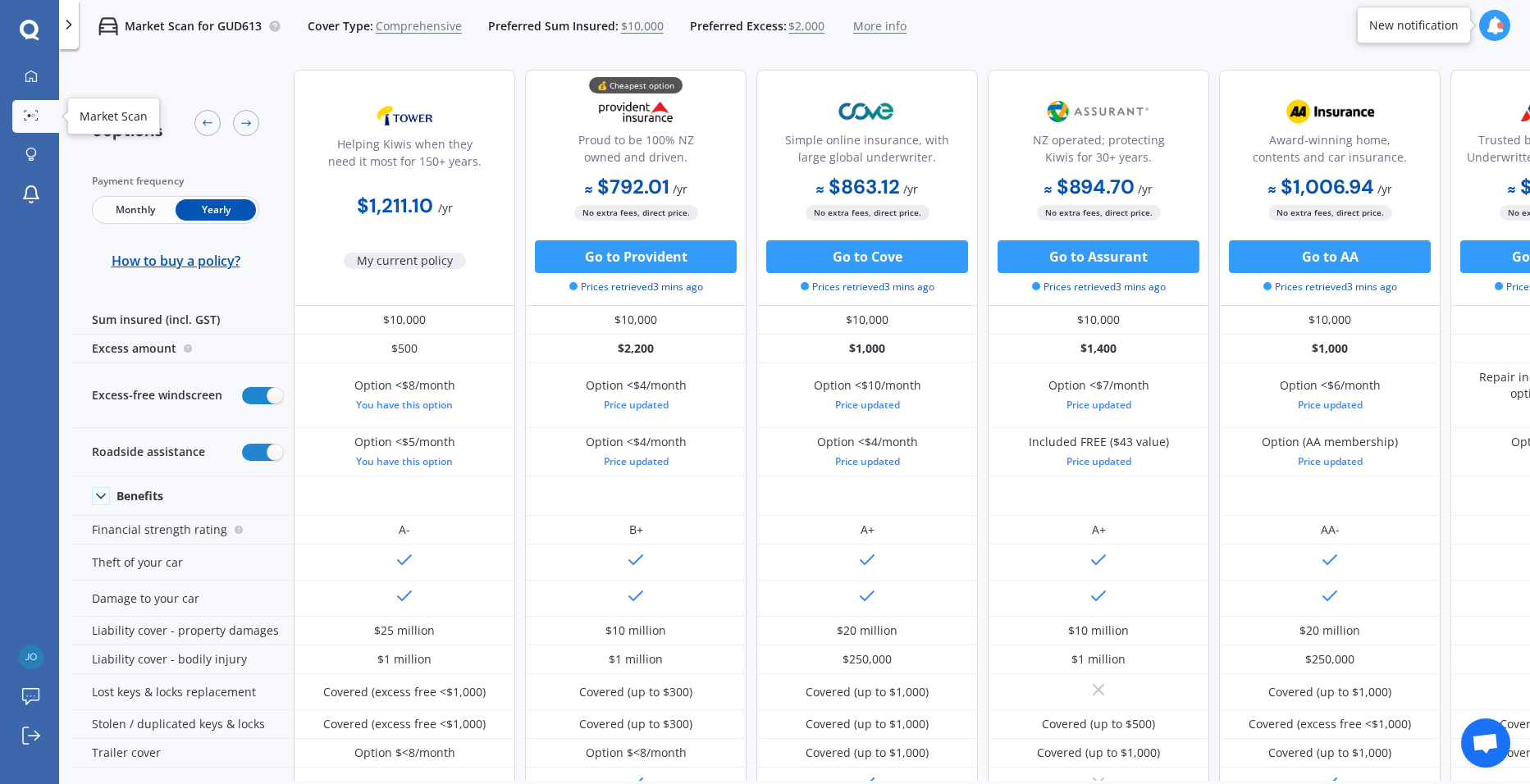
click at [45, 118] on link "Market Scan" at bounding box center [35, 116] width 46 height 33
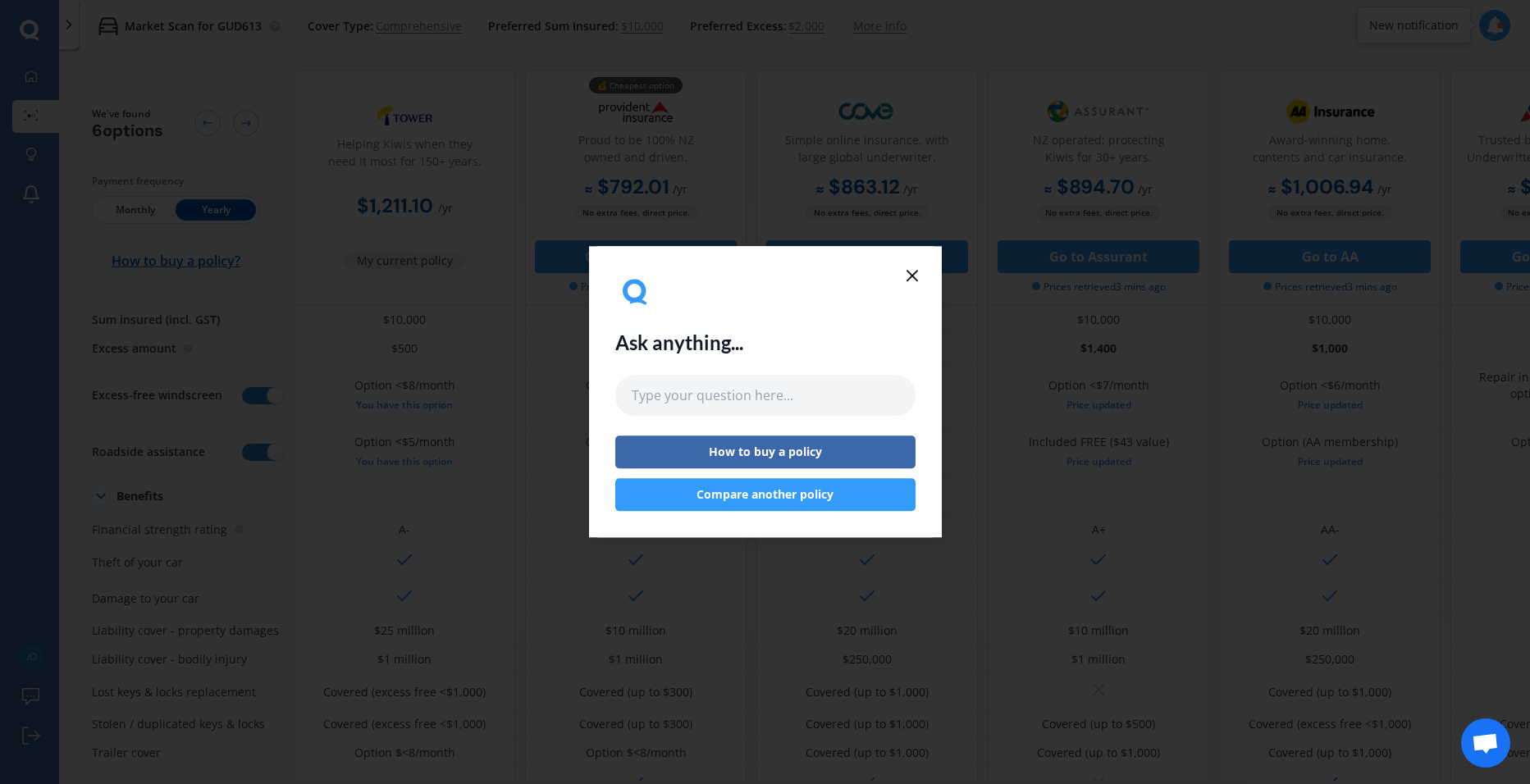
click at [917, 269] on icon at bounding box center [912, 275] width 20 height 20
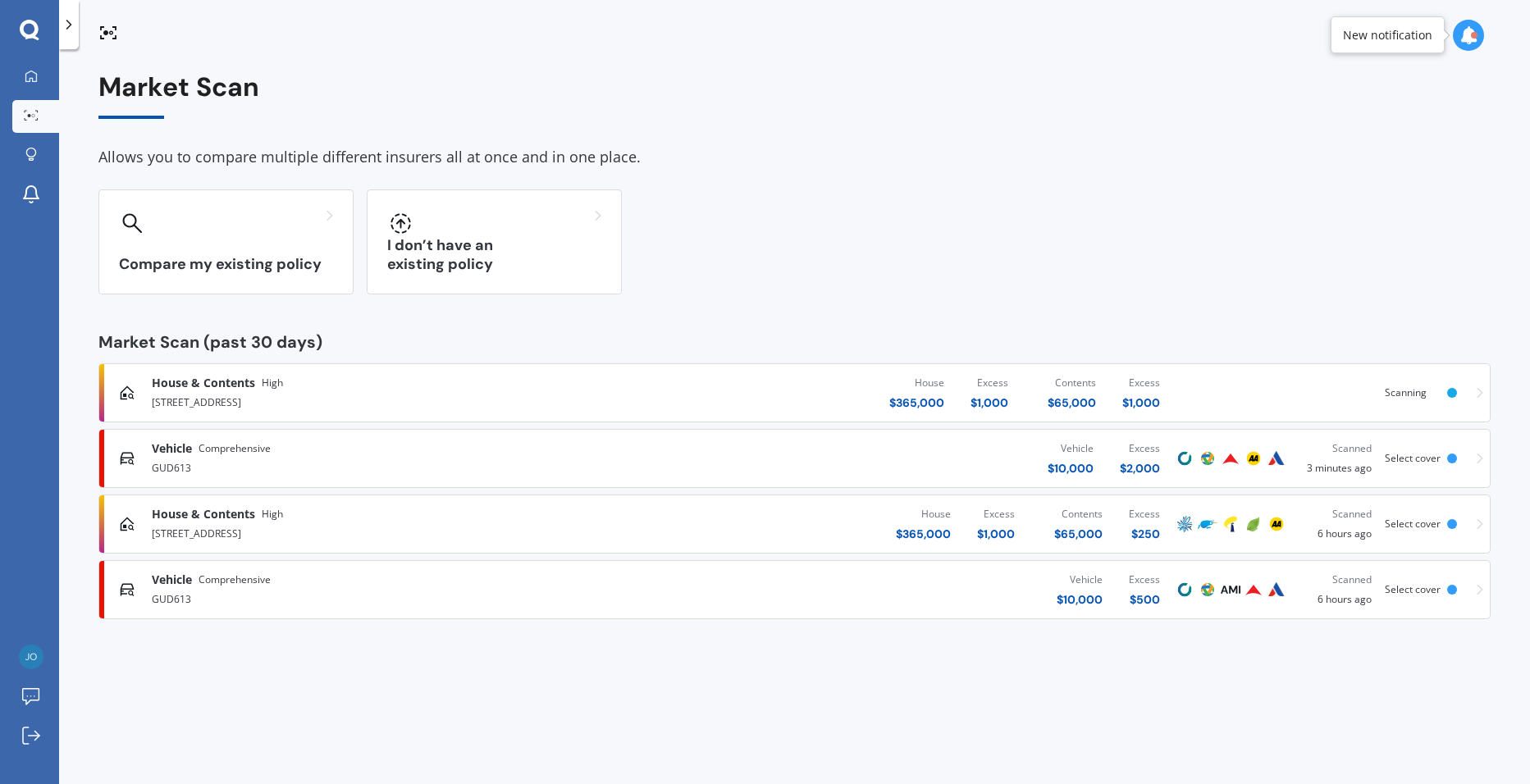
click at [691, 385] on div "House $ 365,000 Excess $ 1,000 Contents $ 65,000 Excess $ 1,000" at bounding box center [910, 392] width 527 height 49
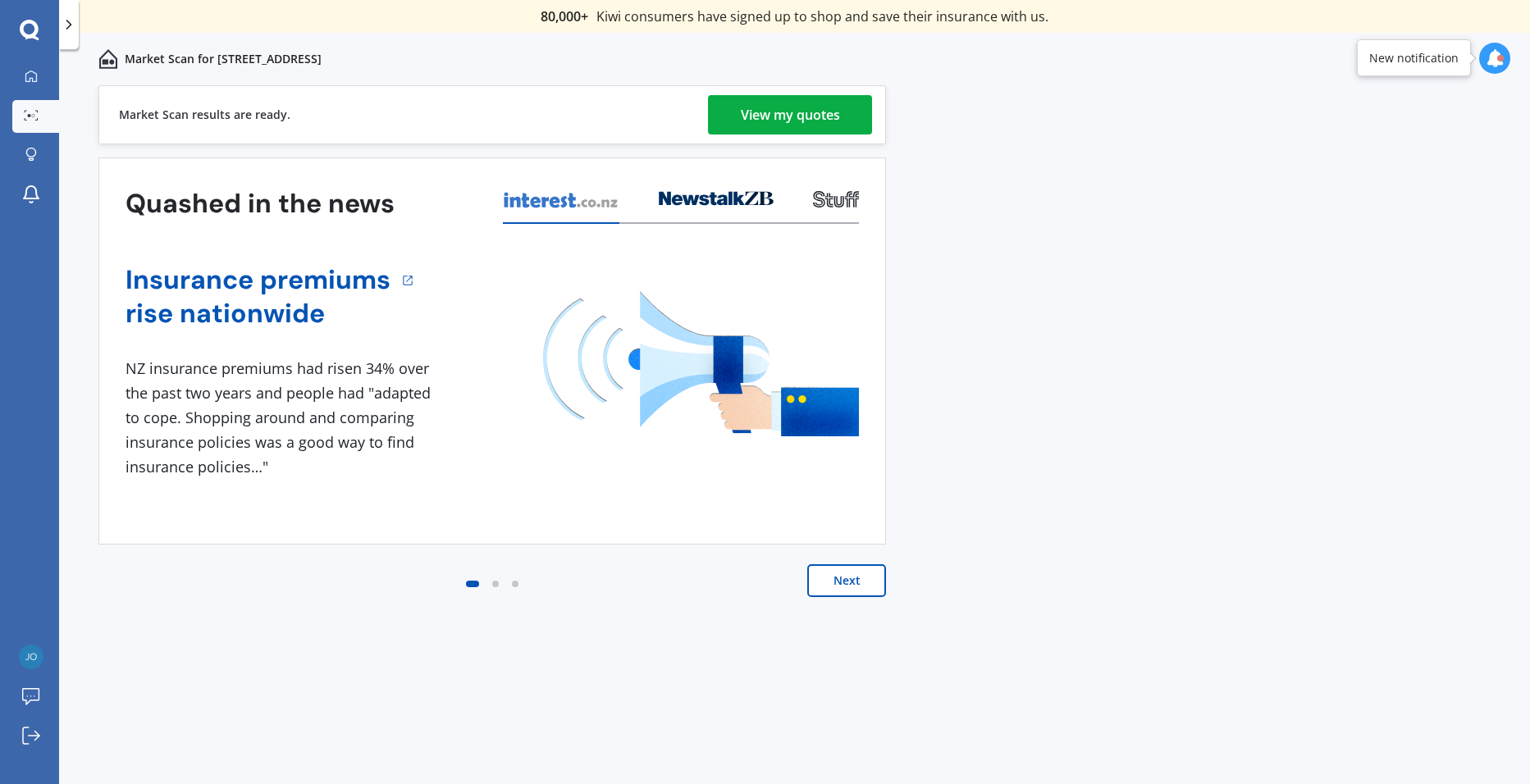
click at [718, 120] on link "View my quotes" at bounding box center [790, 115] width 164 height 40
